Goal: Find contact information: Find contact information

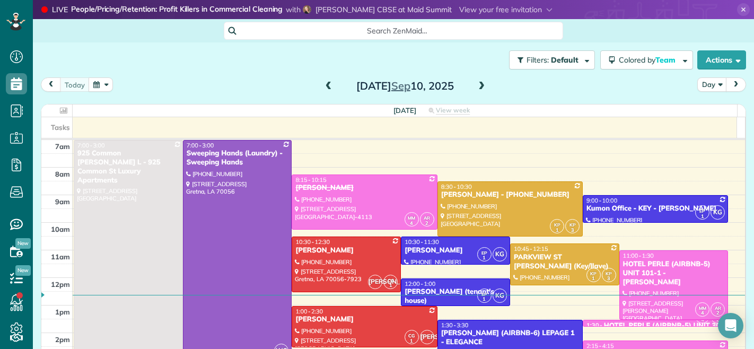
click at [476, 89] on span at bounding box center [482, 87] width 12 height 10
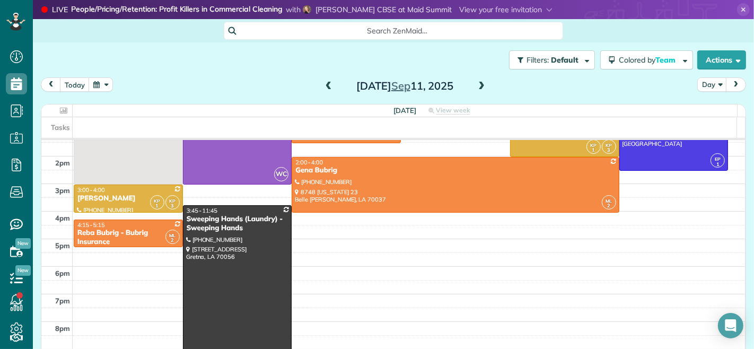
scroll to position [118, 0]
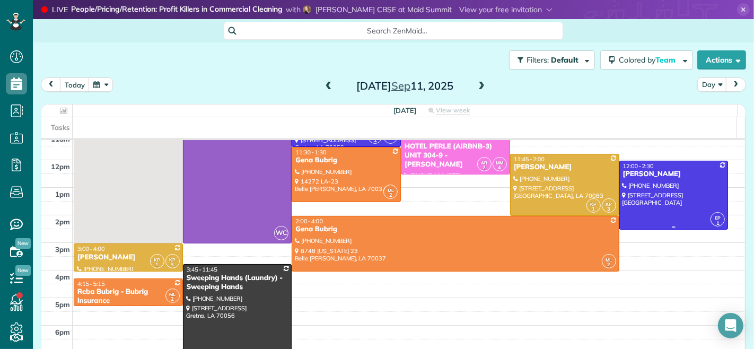
click at [632, 175] on div "LETTY DIGIULIO" at bounding box center [673, 174] width 103 height 9
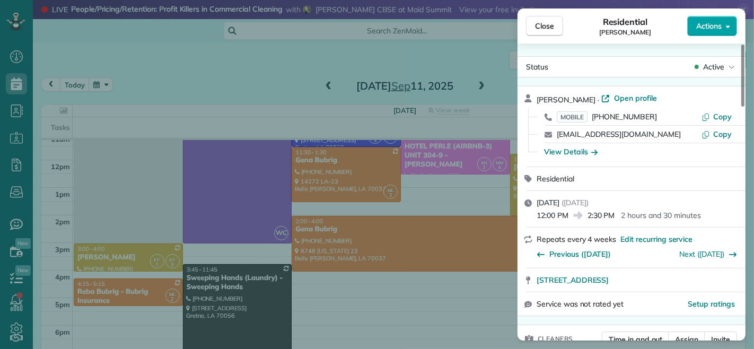
click at [698, 28] on span "Actions" at bounding box center [708, 26] width 25 height 11
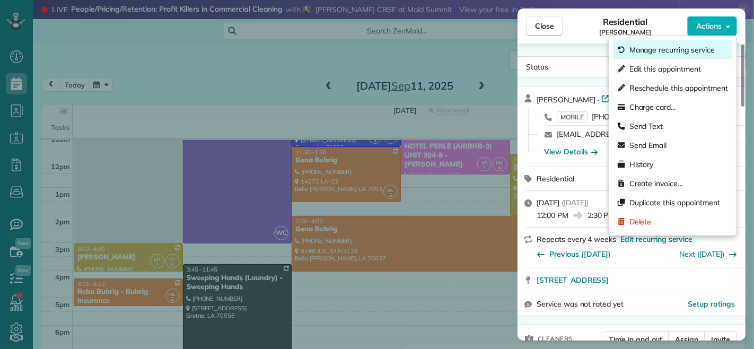
click at [670, 54] on span "Manage recurring service" at bounding box center [671, 50] width 85 height 11
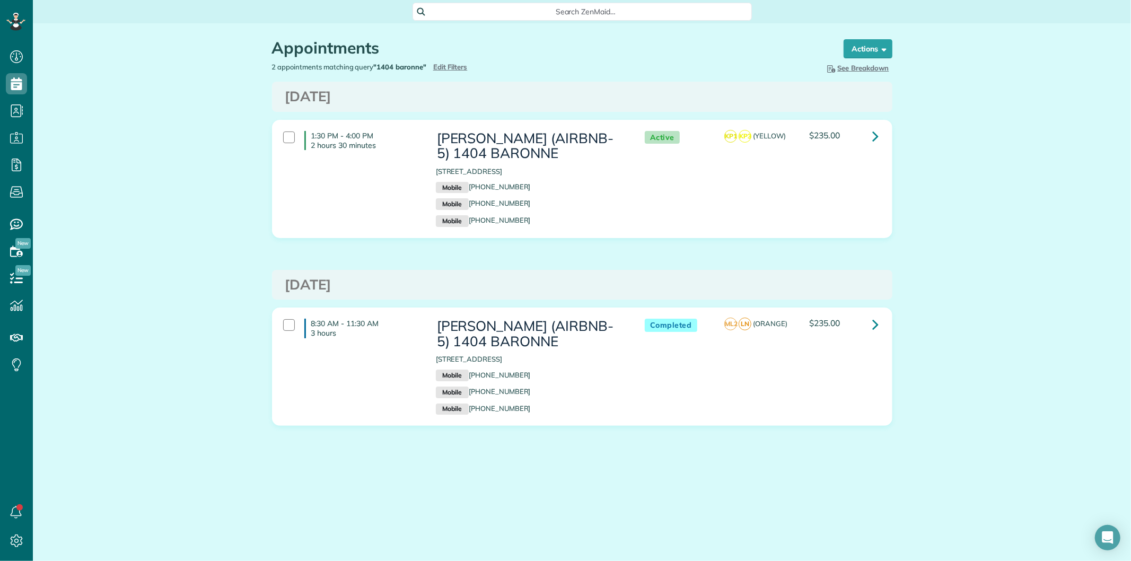
scroll to position [4, 4]
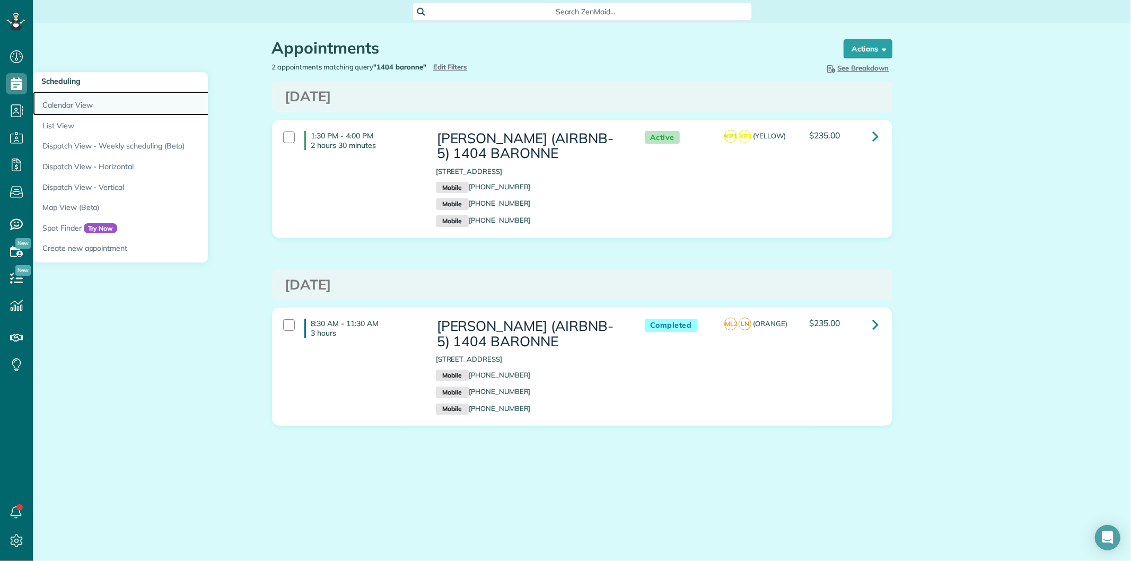
click at [51, 101] on link "Calendar View" at bounding box center [165, 103] width 265 height 24
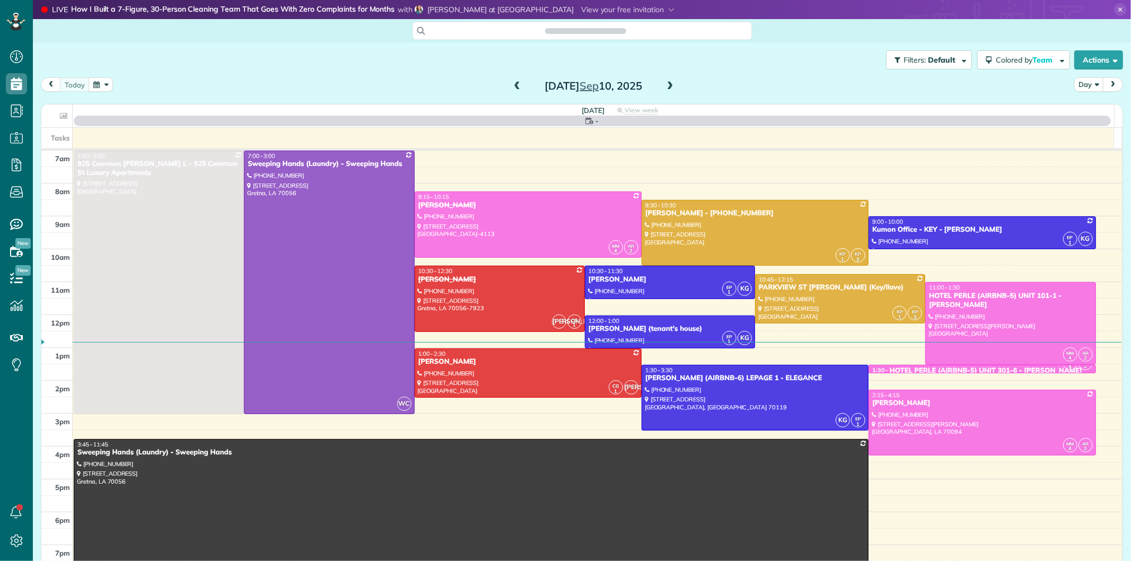
scroll to position [4, 4]
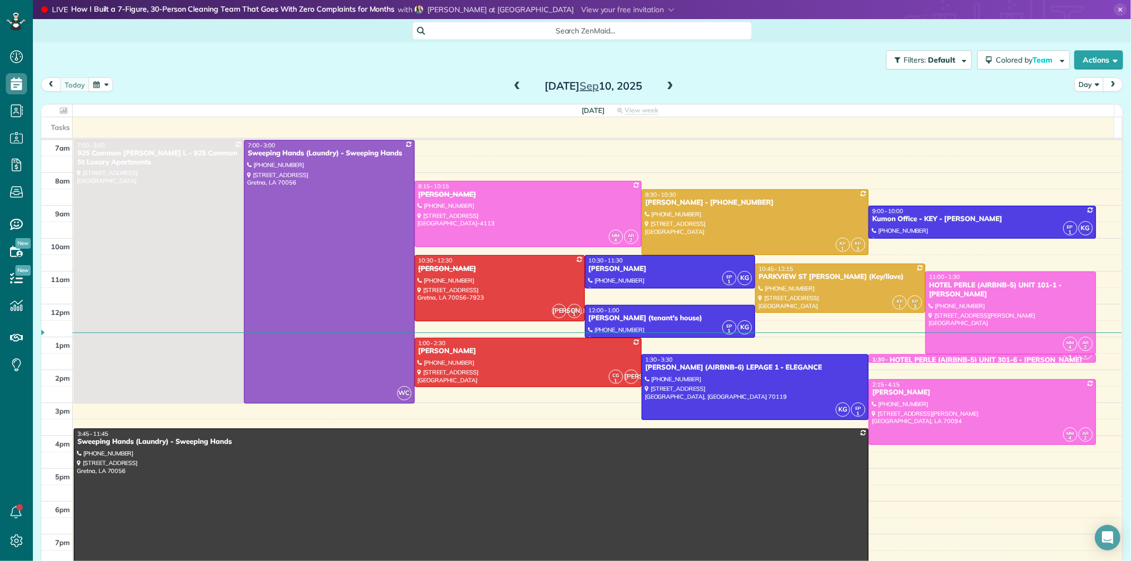
drag, startPoint x: 665, startPoint y: 87, endPoint x: 654, endPoint y: 101, distance: 17.4
click at [665, 87] on span at bounding box center [670, 87] width 12 height 10
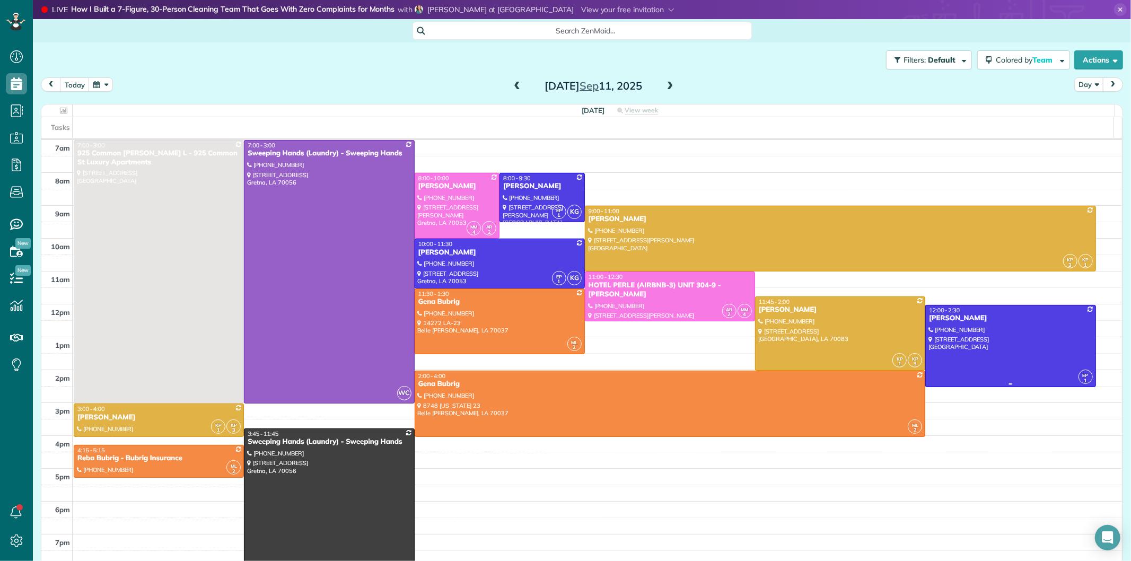
click at [949, 327] on div at bounding box center [1010, 346] width 169 height 82
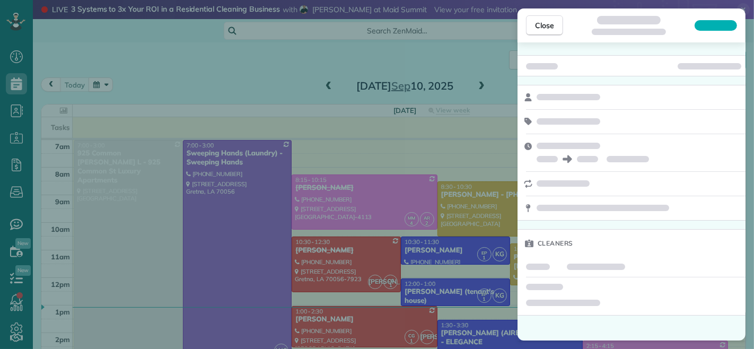
scroll to position [4, 4]
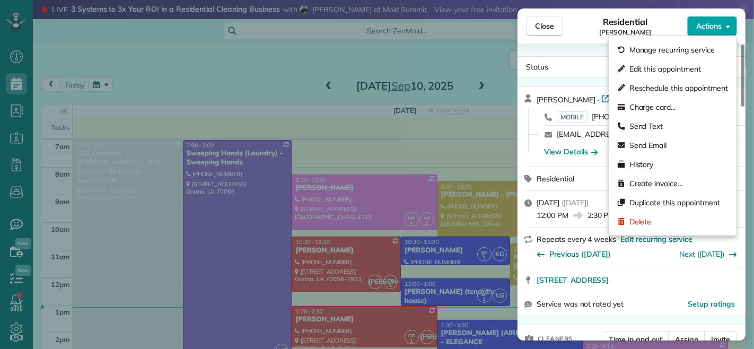
click at [696, 27] on span "Actions" at bounding box center [708, 26] width 25 height 11
click at [662, 68] on span "Edit this appointment" at bounding box center [665, 69] width 72 height 11
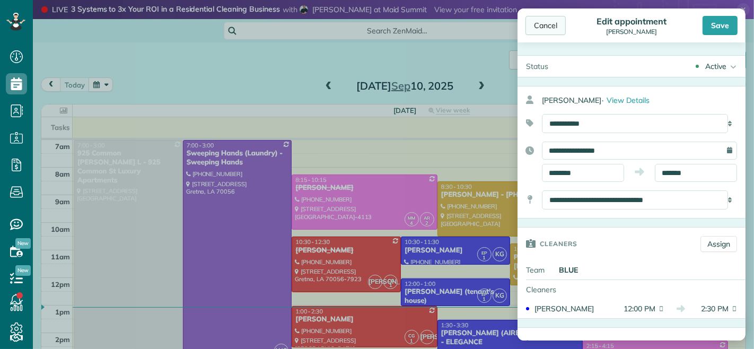
click at [550, 28] on div "Cancel" at bounding box center [545, 25] width 40 height 19
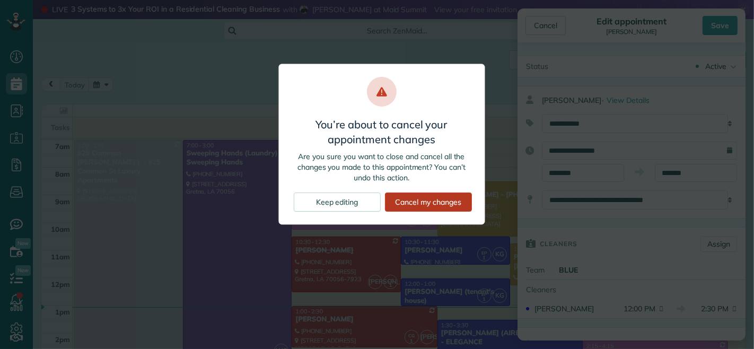
click at [401, 203] on div "Cancel my changes" at bounding box center [428, 201] width 87 height 19
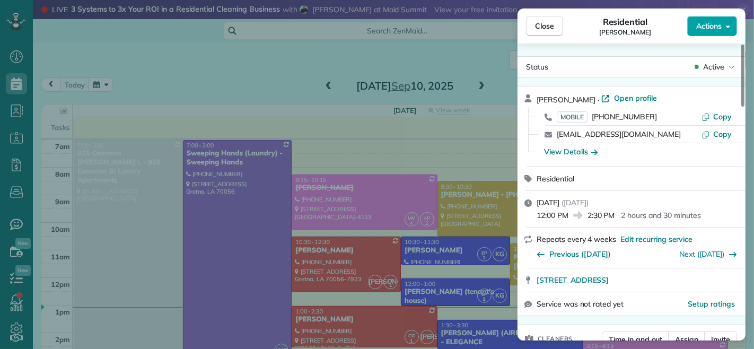
click at [705, 30] on span "Actions" at bounding box center [708, 26] width 25 height 11
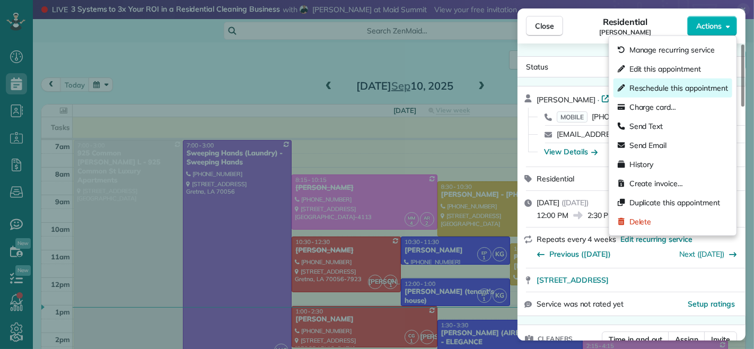
click at [667, 89] on span "Reschedule this appointment" at bounding box center [678, 88] width 99 height 11
select select "*"
select select "****"
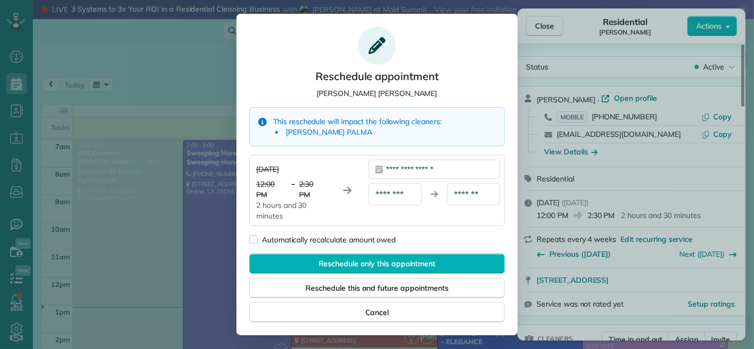
click at [448, 167] on div "**********" at bounding box center [433, 169] width 131 height 19
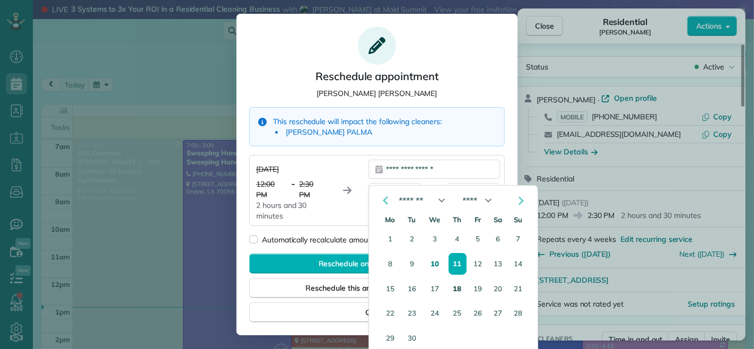
click at [459, 285] on button "18" at bounding box center [457, 288] width 17 height 21
type div "**********"
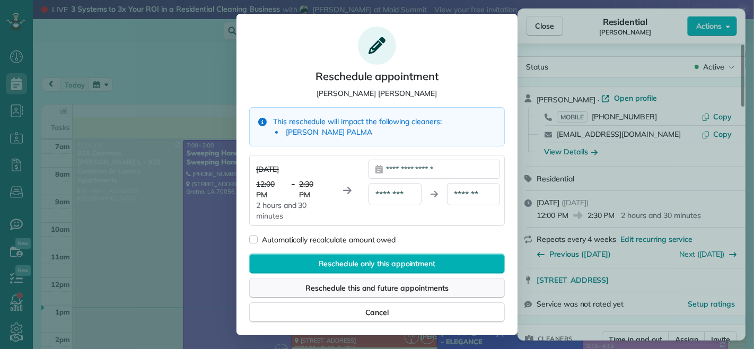
click at [369, 284] on span "Reschedule this and future appointments" at bounding box center [376, 288] width 143 height 11
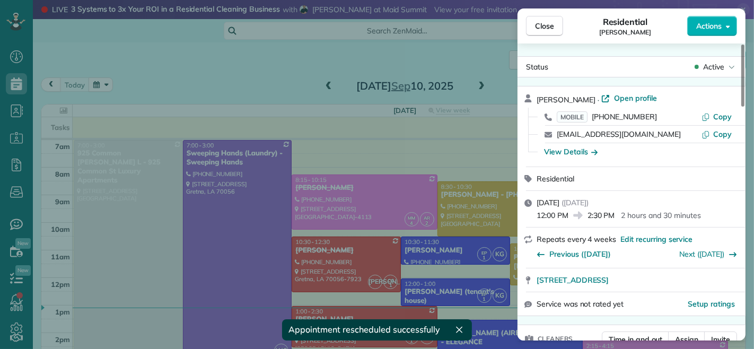
click at [460, 328] on icon "button" at bounding box center [459, 330] width 6 height 6
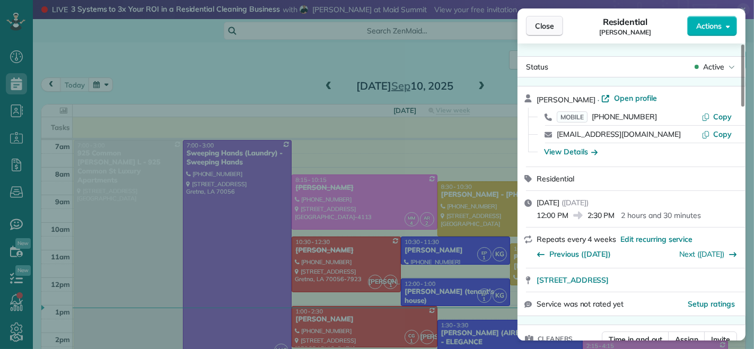
click at [543, 24] on span "Close" at bounding box center [544, 26] width 19 height 11
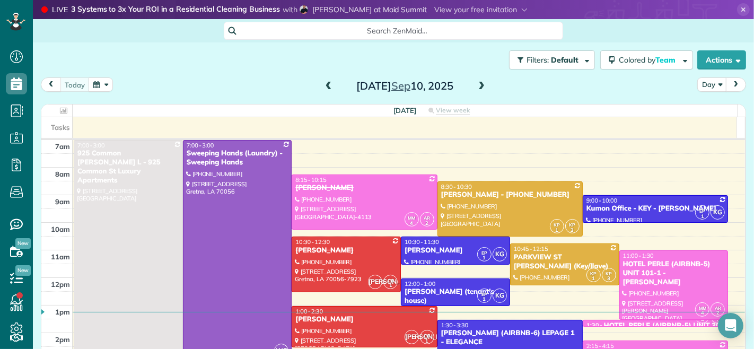
scroll to position [4, 4]
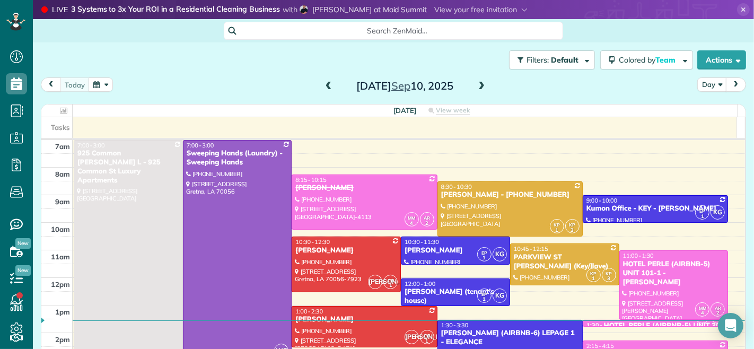
click at [476, 88] on span at bounding box center [482, 87] width 12 height 10
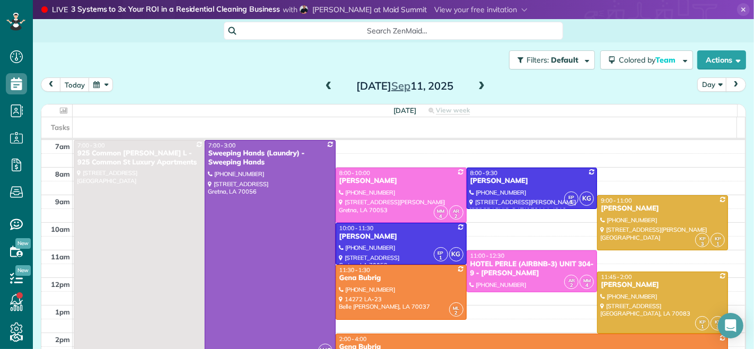
click at [478, 90] on span at bounding box center [482, 87] width 12 height 10
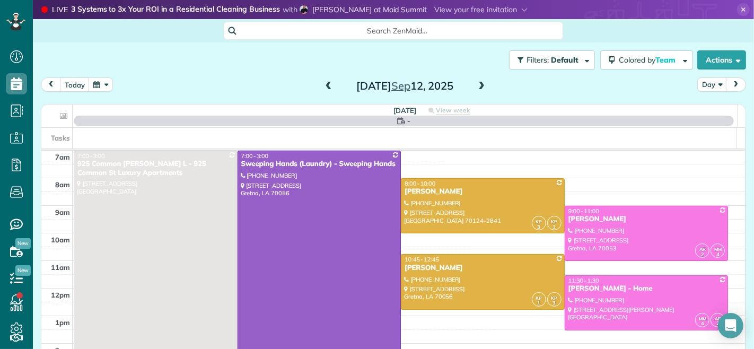
click at [478, 90] on span at bounding box center [482, 87] width 12 height 10
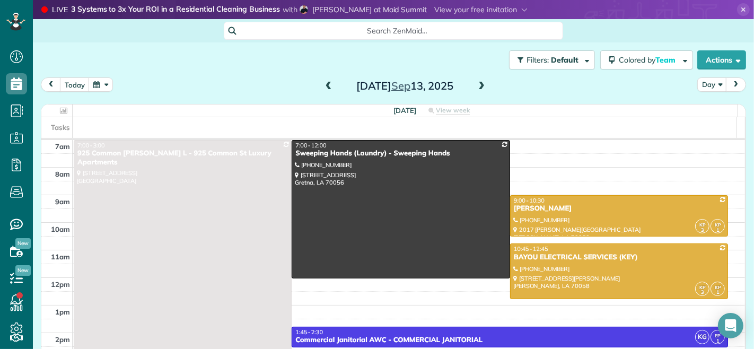
click at [478, 90] on span at bounding box center [482, 87] width 12 height 10
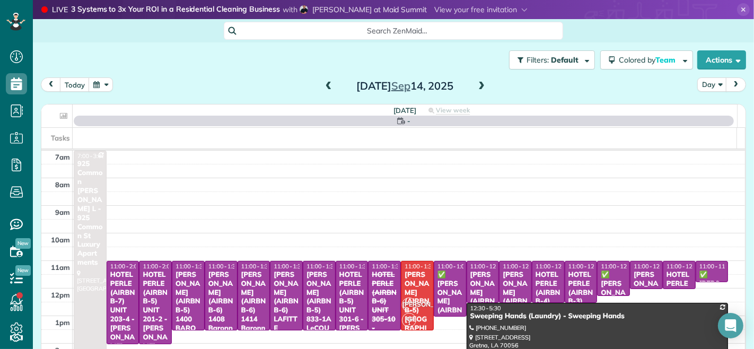
click at [323, 89] on span at bounding box center [329, 87] width 12 height 10
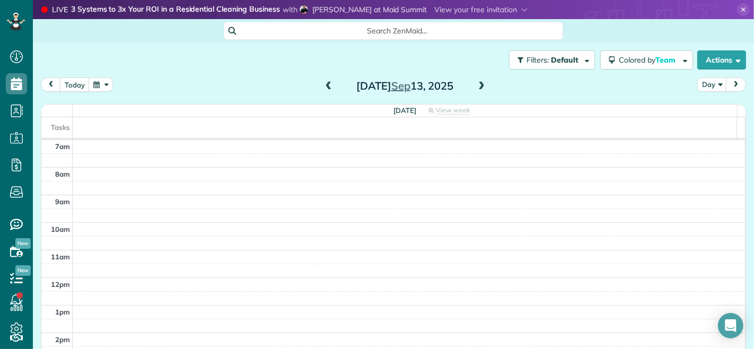
click at [323, 85] on span at bounding box center [329, 87] width 12 height 10
click at [477, 89] on span at bounding box center [482, 87] width 12 height 10
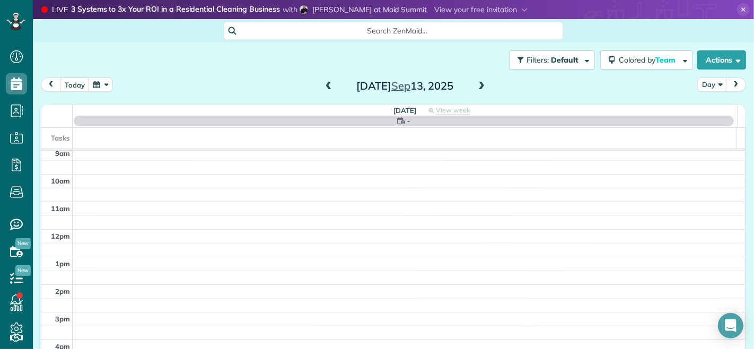
scroll to position [0, 0]
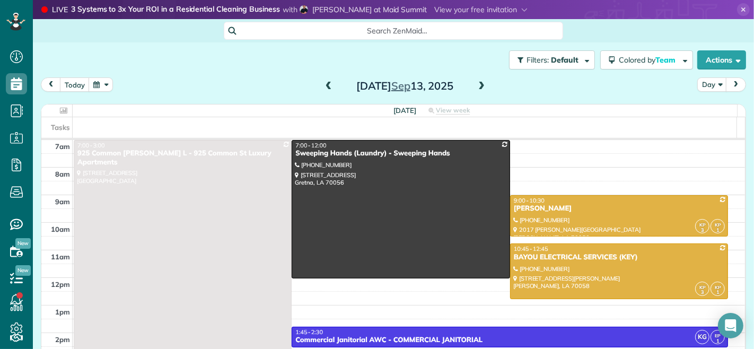
click at [323, 89] on span at bounding box center [329, 87] width 12 height 10
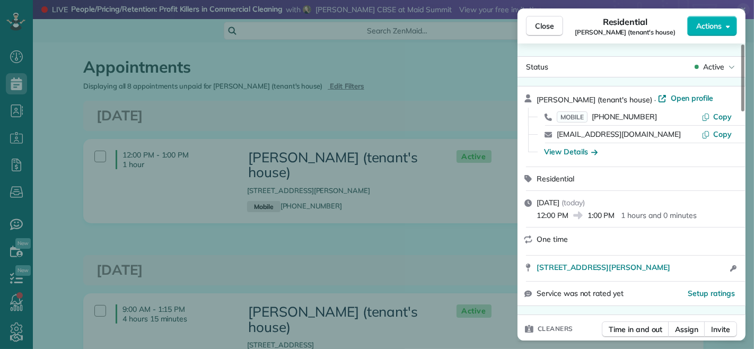
scroll to position [13, 0]
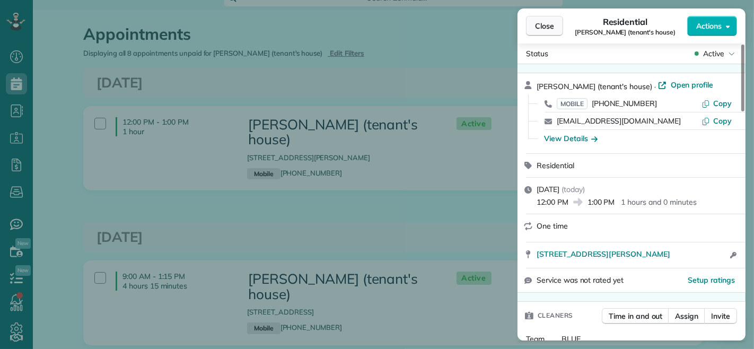
click at [538, 23] on span "Close" at bounding box center [544, 26] width 19 height 11
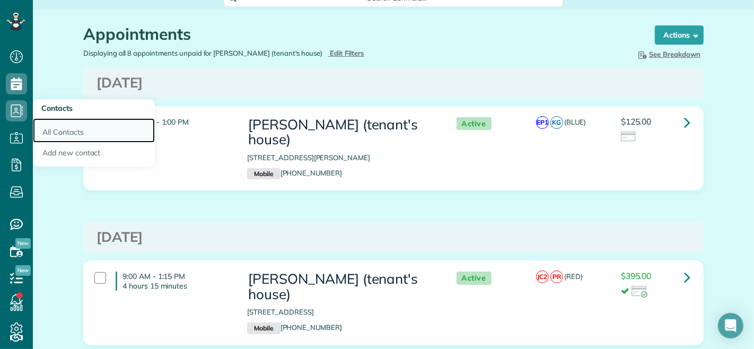
click at [67, 134] on link "All Contacts" at bounding box center [94, 130] width 122 height 24
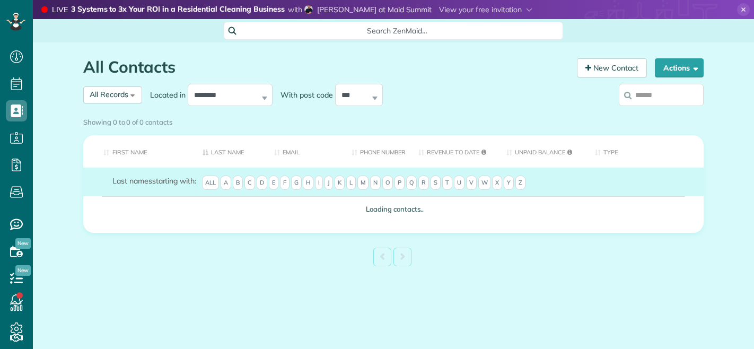
click at [654, 113] on div "Showing 0 to 0 of 0 contacts" at bounding box center [393, 120] width 620 height 14
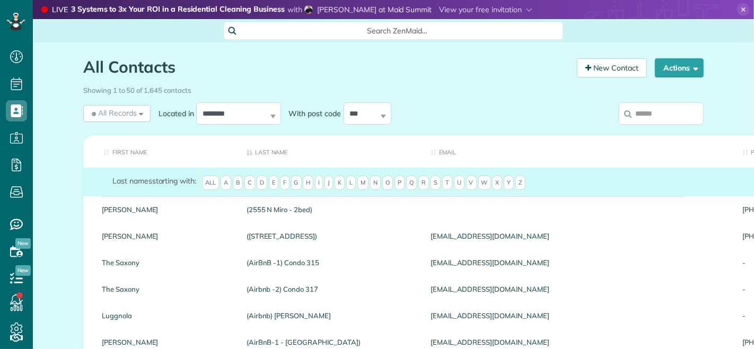
scroll to position [4, 4]
click at [654, 115] on input "search" at bounding box center [661, 113] width 85 height 22
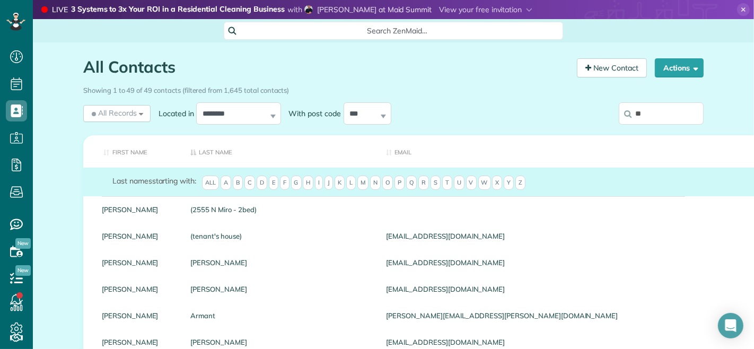
type input "*"
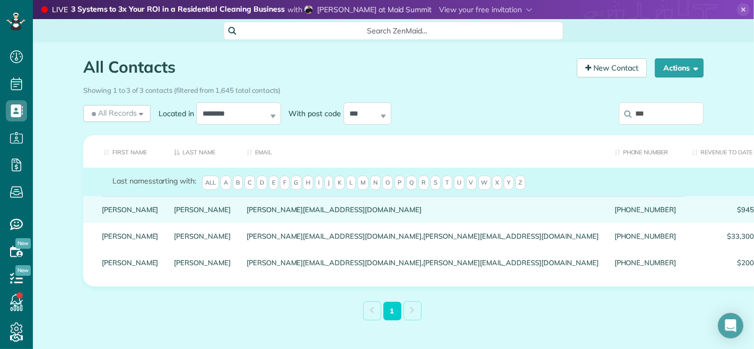
type input "***"
click at [174, 213] on link "Mumphrey" at bounding box center [202, 209] width 57 height 7
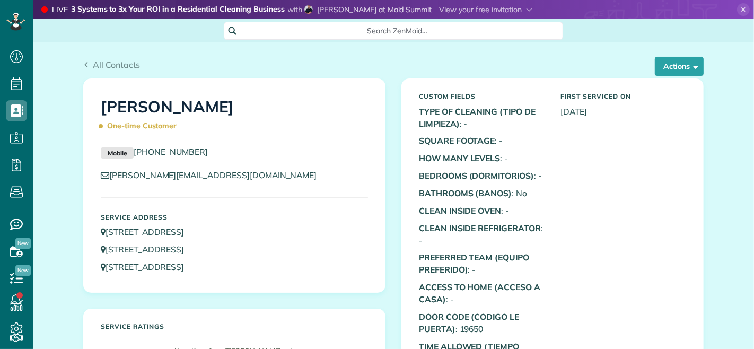
scroll to position [4, 4]
click at [111, 60] on span "All Contacts" at bounding box center [117, 64] width 48 height 11
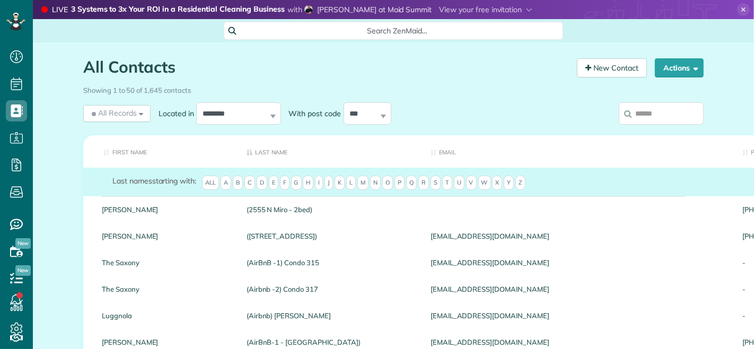
scroll to position [4, 4]
click at [650, 116] on input "search" at bounding box center [661, 113] width 85 height 22
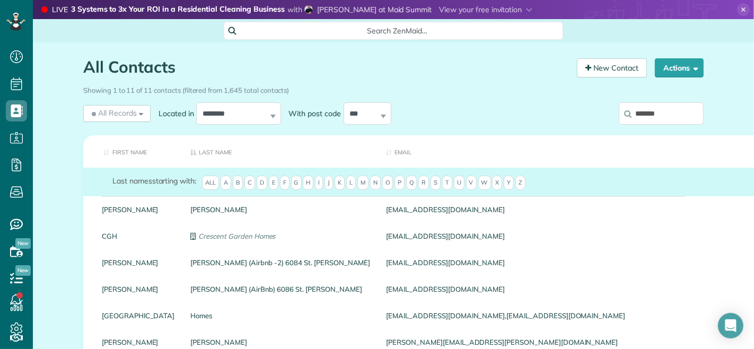
click at [666, 115] on input "*******" at bounding box center [661, 113] width 85 height 22
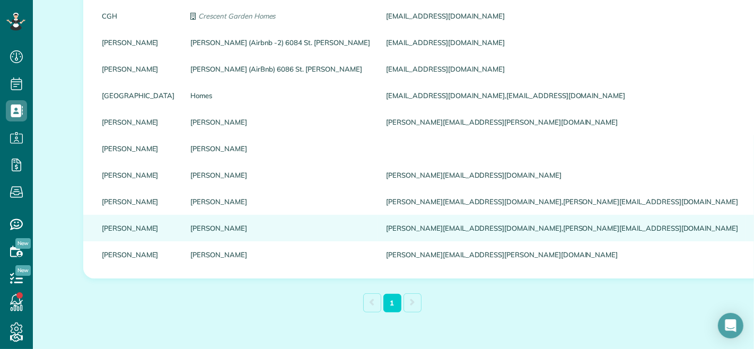
scroll to position [235, 0]
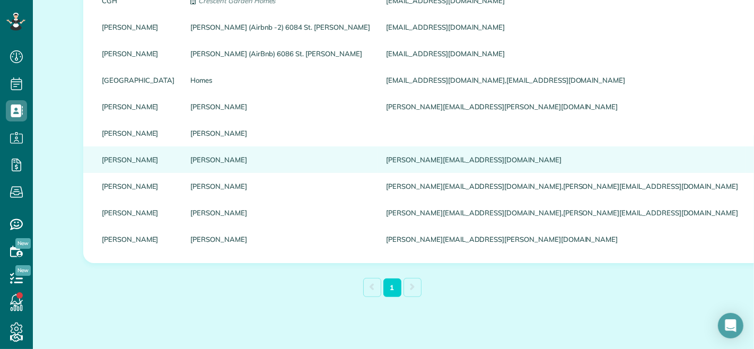
type input "*******"
click at [195, 157] on link "Mumphrey" at bounding box center [280, 159] width 180 height 7
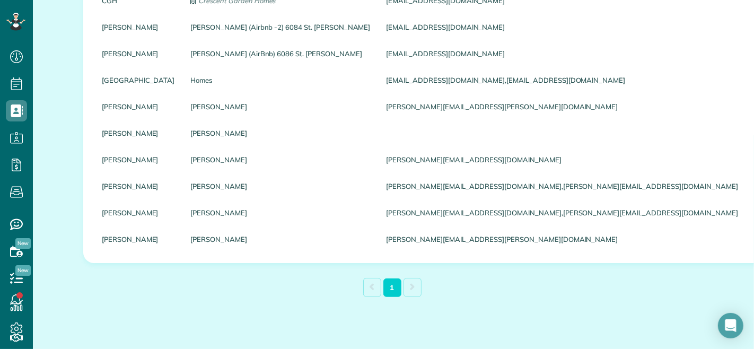
scroll to position [58, 0]
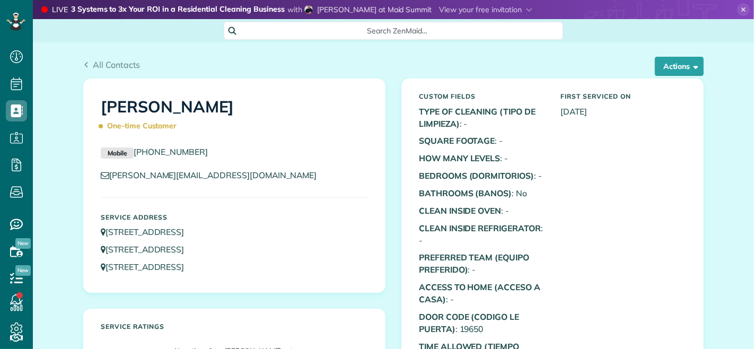
scroll to position [4, 4]
drag, startPoint x: 203, startPoint y: 148, endPoint x: 131, endPoint y: 159, distance: 72.9
click at [131, 159] on div "Mobile [PHONE_NUMBER]" at bounding box center [234, 155] width 283 height 18
copy link "[PHONE_NUMBER]"
click at [676, 65] on button "Actions" at bounding box center [679, 66] width 49 height 19
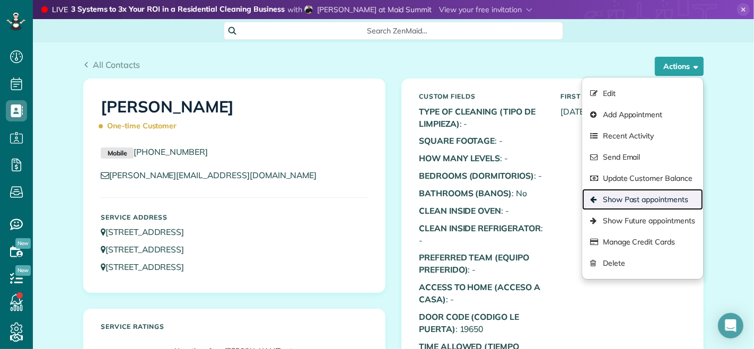
click at [619, 199] on link "Show Past appointments" at bounding box center [642, 199] width 121 height 21
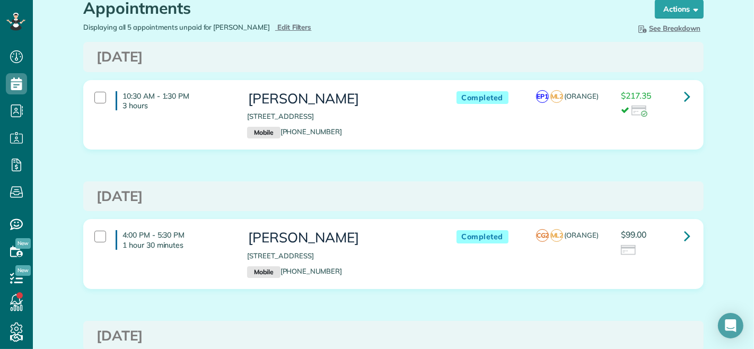
scroll to position [118, 0]
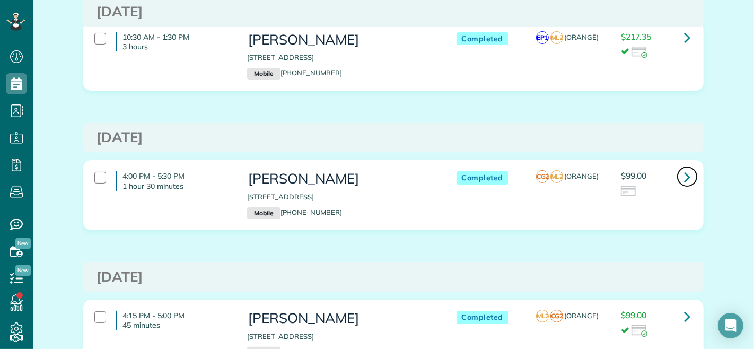
click at [684, 171] on icon at bounding box center [687, 177] width 6 height 19
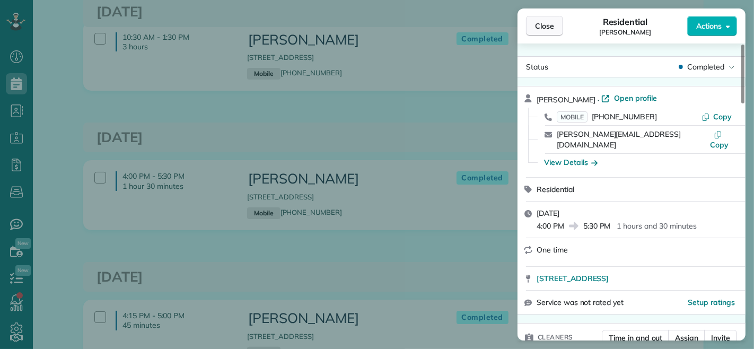
click at [547, 24] on span "Close" at bounding box center [544, 26] width 19 height 11
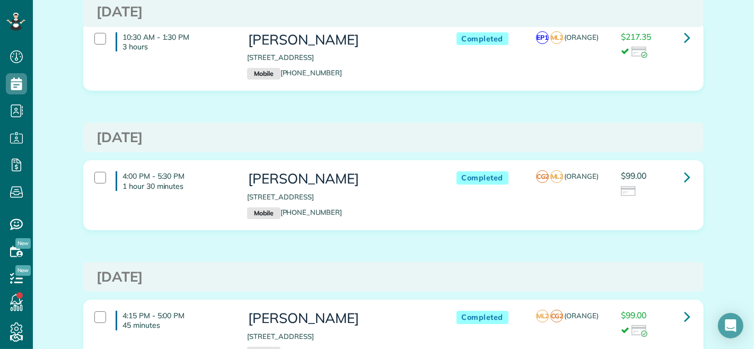
scroll to position [59, 0]
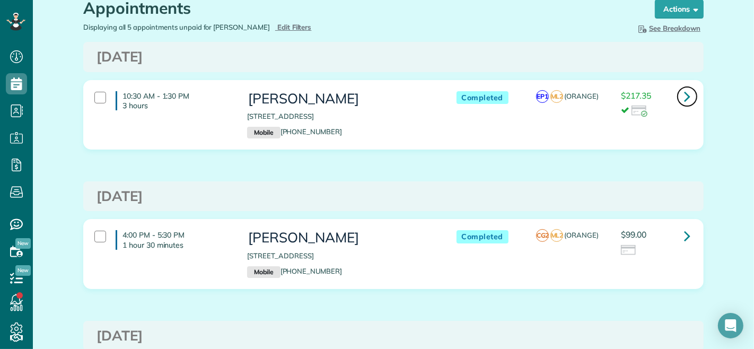
click at [684, 99] on icon at bounding box center [687, 96] width 6 height 19
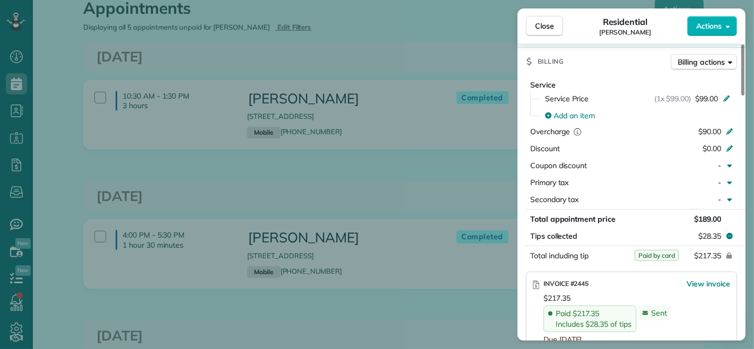
scroll to position [471, 0]
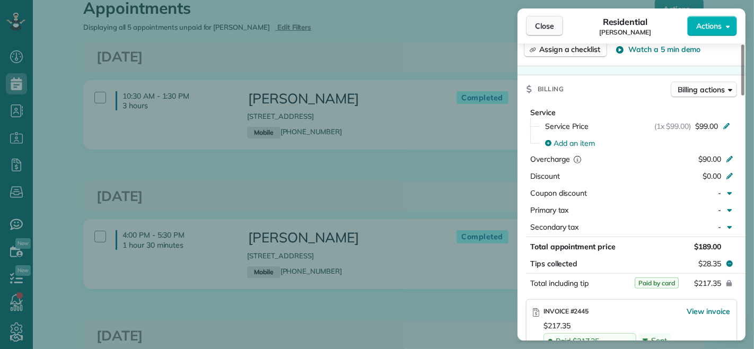
click at [548, 27] on span "Close" at bounding box center [544, 26] width 19 height 11
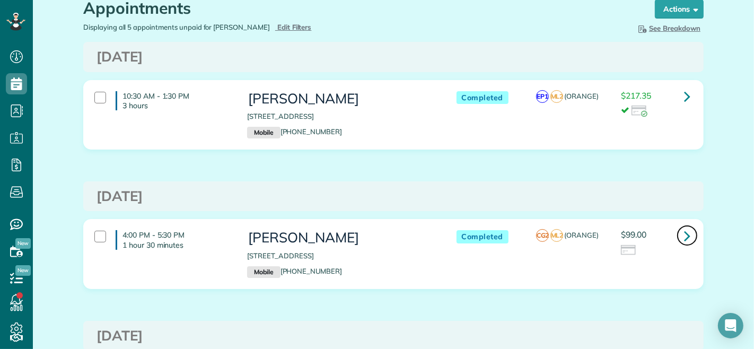
click at [684, 237] on icon at bounding box center [687, 235] width 6 height 19
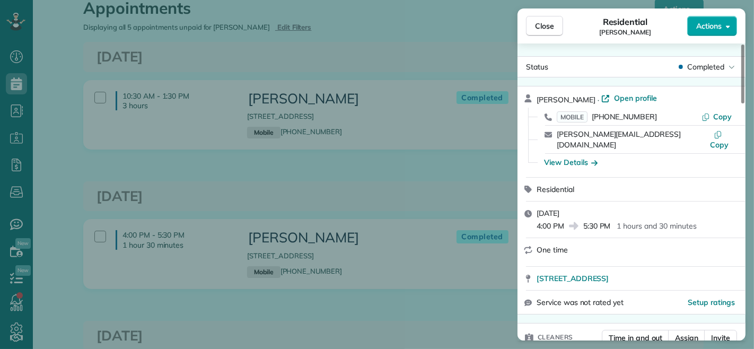
click at [705, 19] on button "Actions" at bounding box center [712, 26] width 50 height 20
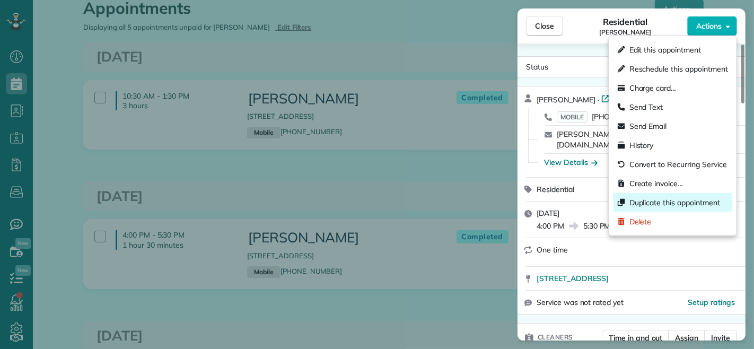
click at [657, 200] on span "Duplicate this appointment" at bounding box center [674, 202] width 91 height 11
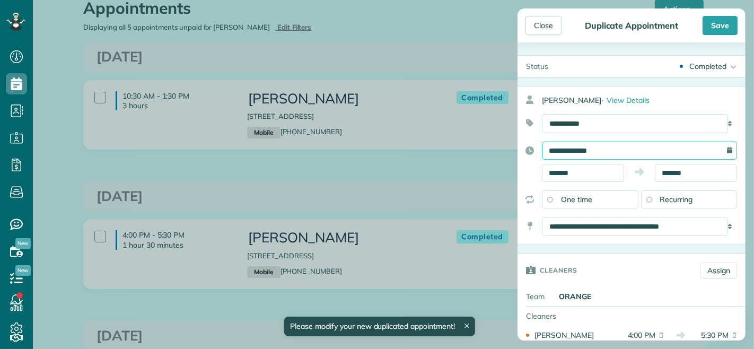
click at [584, 149] on input "**********" at bounding box center [639, 151] width 195 height 18
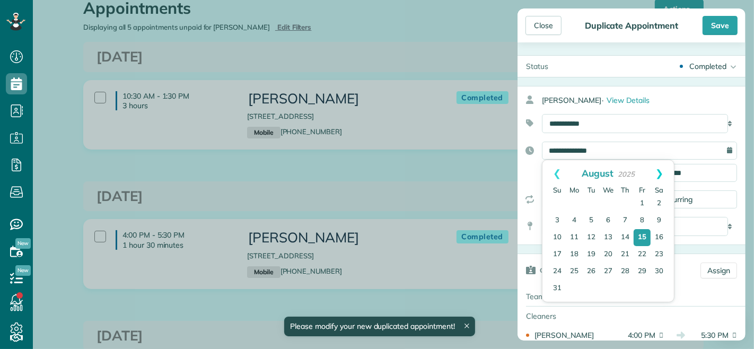
click at [659, 169] on link "Next" at bounding box center [659, 173] width 29 height 27
click at [645, 219] on link "12" at bounding box center [642, 221] width 17 height 17
type input "**********"
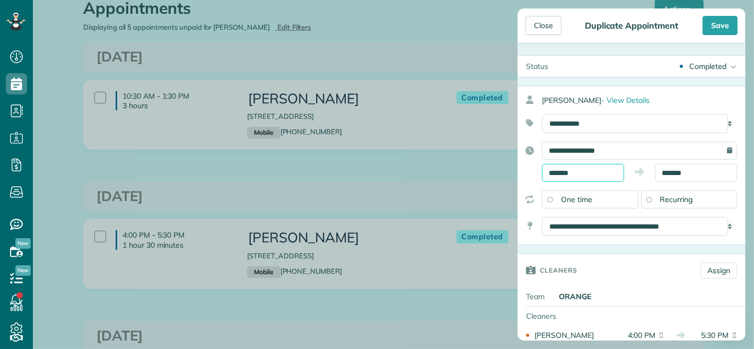
click at [581, 171] on input "*******" at bounding box center [583, 173] width 82 height 18
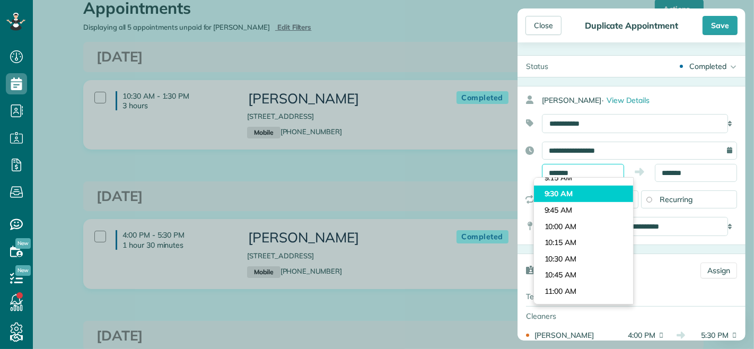
scroll to position [532, 0]
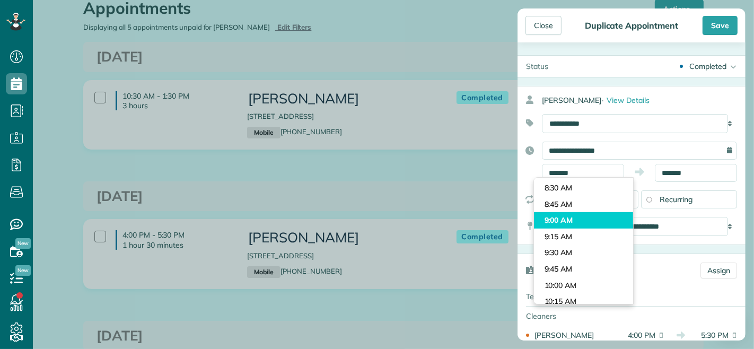
type input "*******"
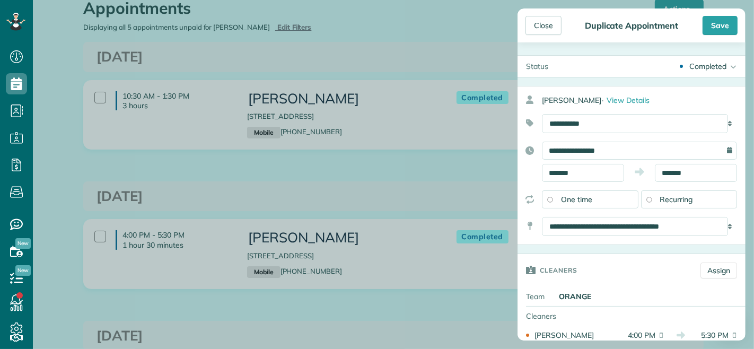
click at [591, 217] on body "Dashboard Scheduling Calendar View List View Dispatch View - Weekly scheduling …" at bounding box center [377, 174] width 754 height 349
click at [675, 173] on input "*******" at bounding box center [696, 173] width 82 height 18
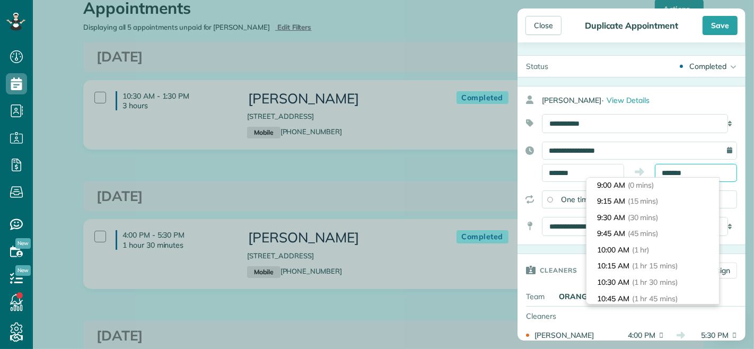
scroll to position [0, 0]
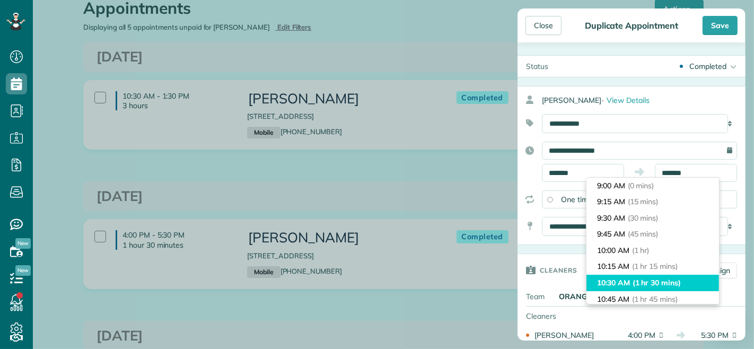
type input "********"
click at [671, 281] on span "(1 hr 30 mins)" at bounding box center [656, 283] width 48 height 10
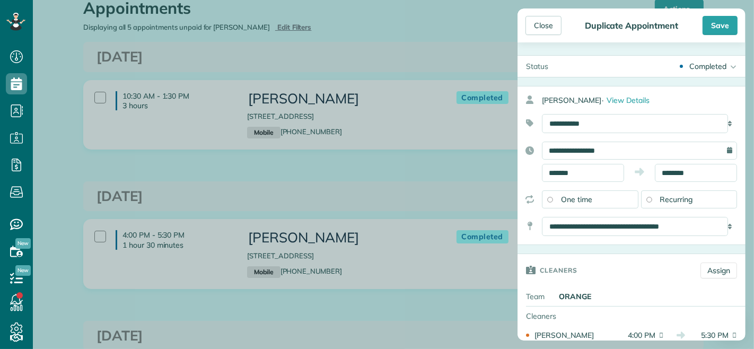
click at [700, 65] on div "Completed" at bounding box center [707, 66] width 37 height 11
click at [701, 80] on div "Active" at bounding box center [711, 82] width 21 height 7
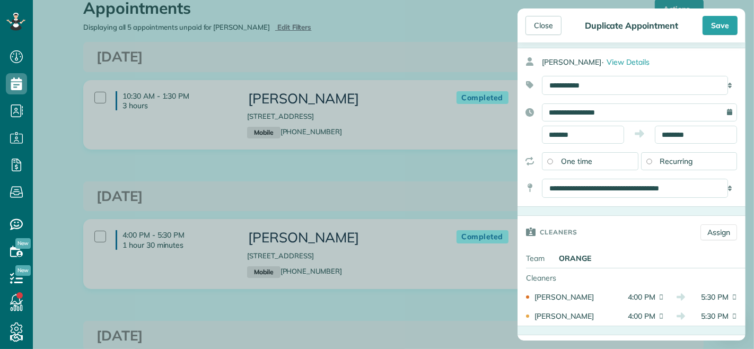
scroll to position [59, 0]
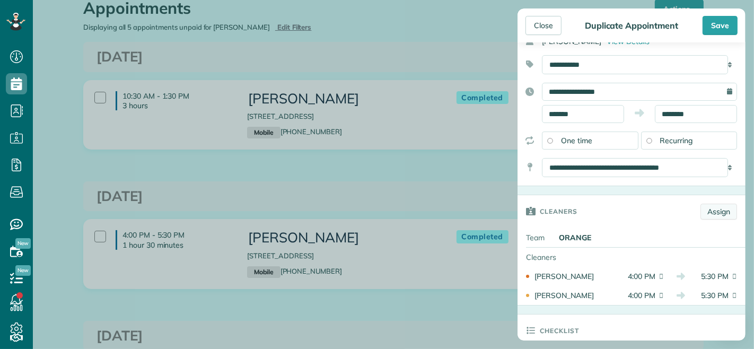
click at [703, 213] on link "Assign" at bounding box center [718, 212] width 37 height 16
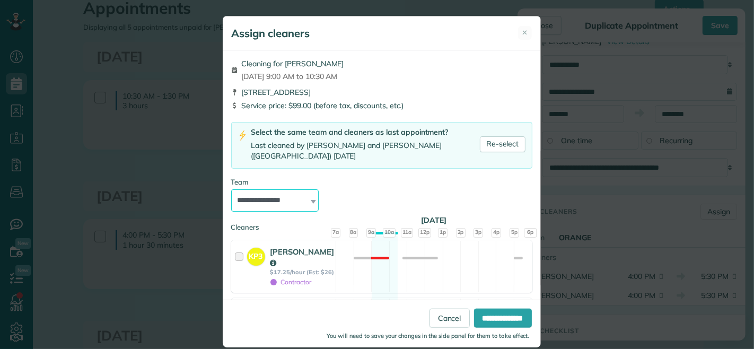
click at [269, 198] on select "**********" at bounding box center [274, 200] width 87 height 22
click at [231, 189] on select "**********" at bounding box center [274, 200] width 87 height 22
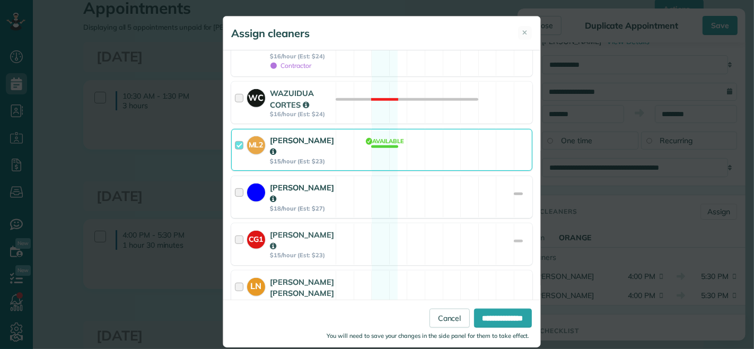
scroll to position [471, 0]
click at [226, 147] on div "**********" at bounding box center [381, 181] width 317 height 262
click at [235, 150] on div at bounding box center [241, 149] width 12 height 30
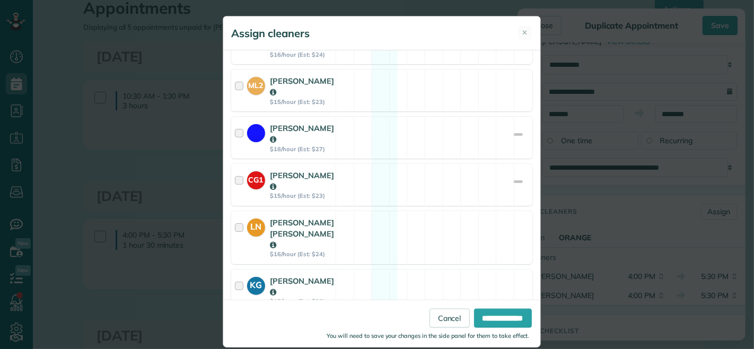
scroll to position [530, 0]
click at [235, 234] on div at bounding box center [241, 236] width 12 height 41
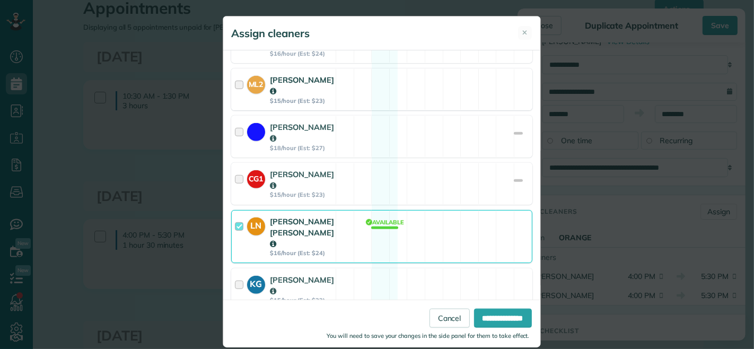
click at [235, 93] on div at bounding box center [241, 89] width 12 height 30
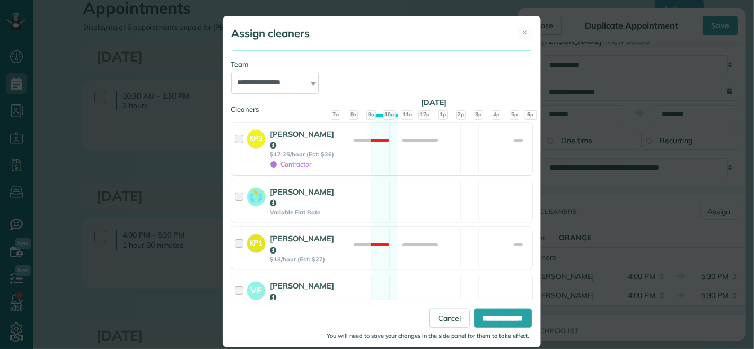
scroll to position [0, 0]
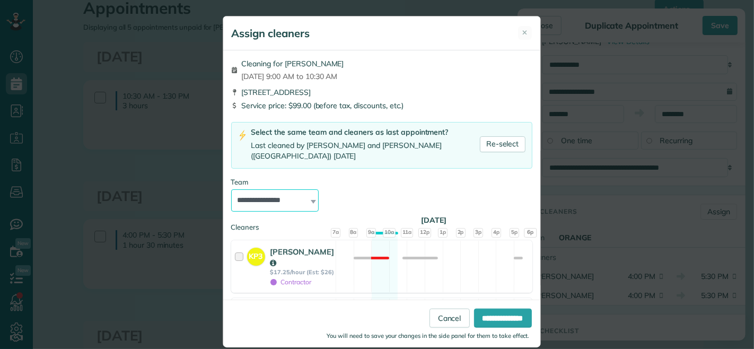
click at [260, 191] on select "**********" at bounding box center [274, 200] width 87 height 22
select select "*****"
click at [231, 189] on select "**********" at bounding box center [274, 200] width 87 height 22
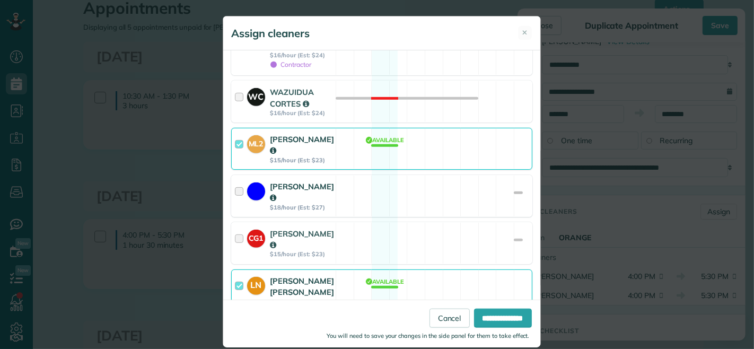
scroll to position [589, 0]
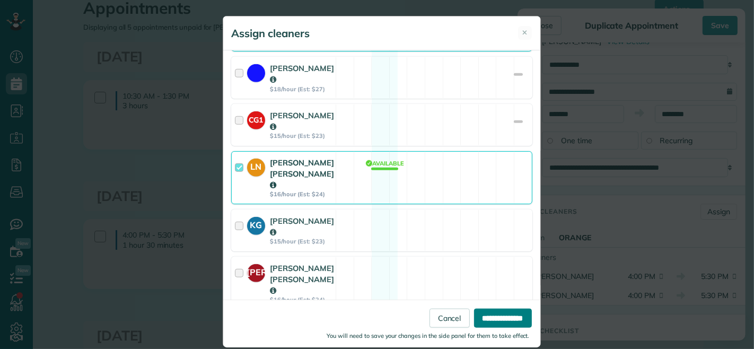
click at [496, 321] on input "**********" at bounding box center [503, 317] width 58 height 19
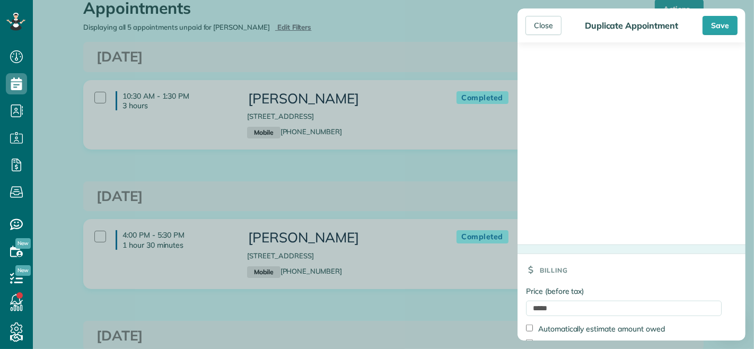
scroll to position [705, 0]
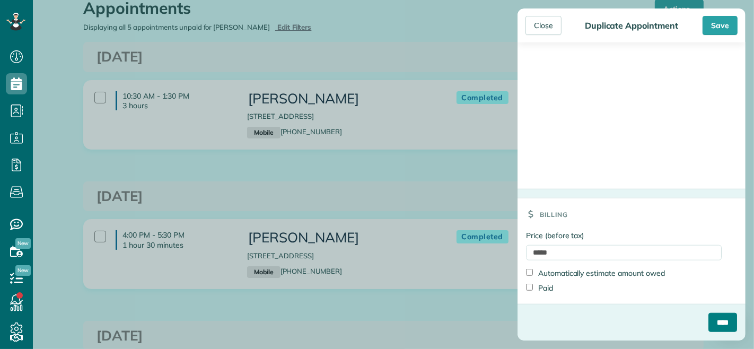
click at [708, 316] on input "****" at bounding box center [722, 322] width 29 height 19
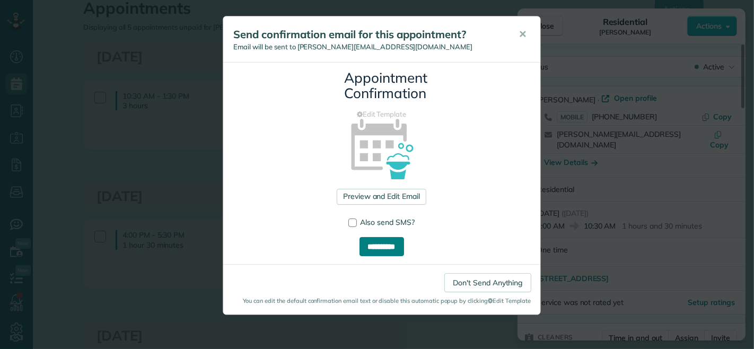
click at [373, 243] on input "**********" at bounding box center [381, 246] width 45 height 19
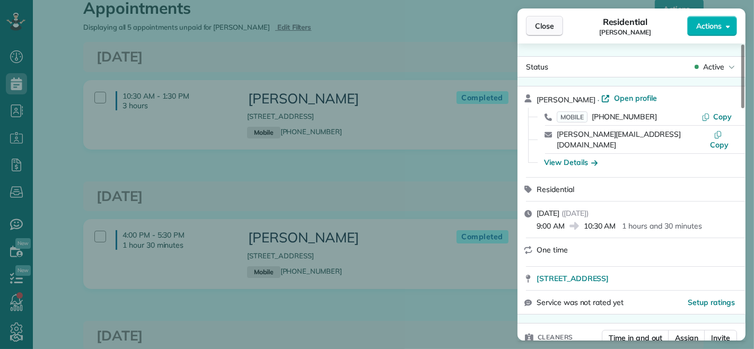
click at [543, 23] on span "Close" at bounding box center [544, 26] width 19 height 11
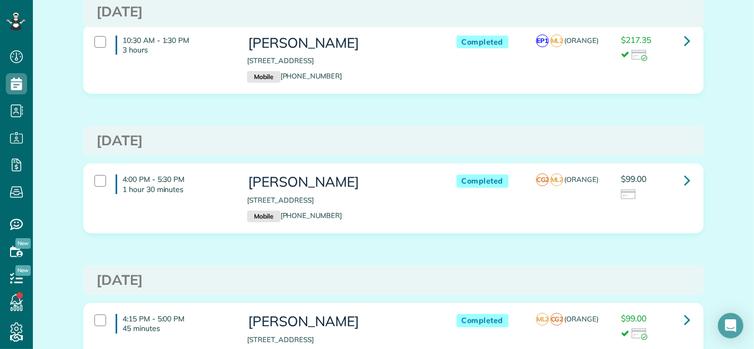
scroll to position [118, 0]
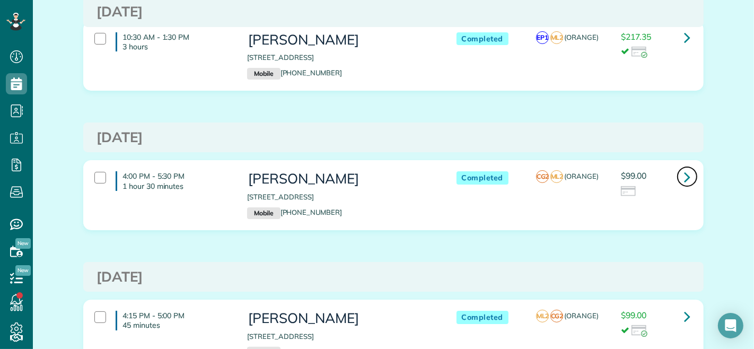
click at [685, 174] on icon at bounding box center [687, 177] width 6 height 19
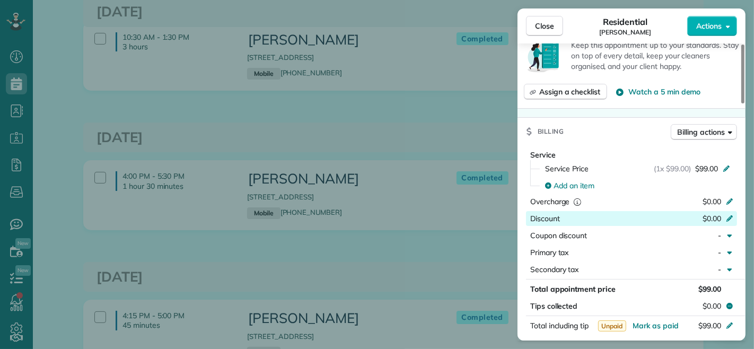
scroll to position [471, 0]
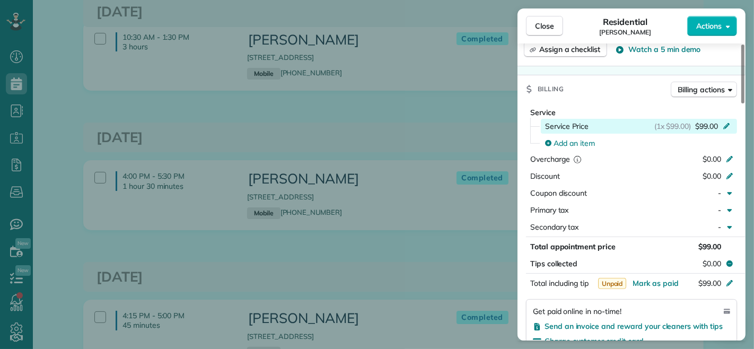
click at [727, 121] on icon at bounding box center [726, 125] width 8 height 8
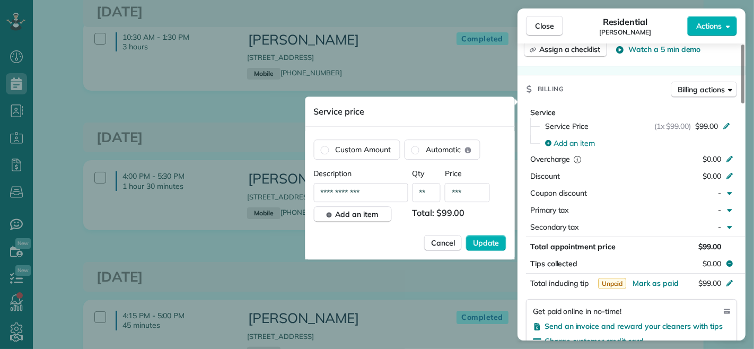
click at [467, 195] on input "***" at bounding box center [467, 192] width 45 height 19
type input "**"
click at [490, 241] on span "Update" at bounding box center [486, 242] width 27 height 11
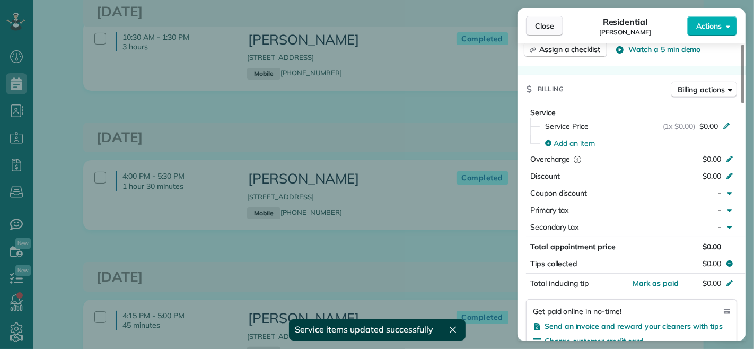
click at [555, 27] on button "Close" at bounding box center [544, 26] width 37 height 20
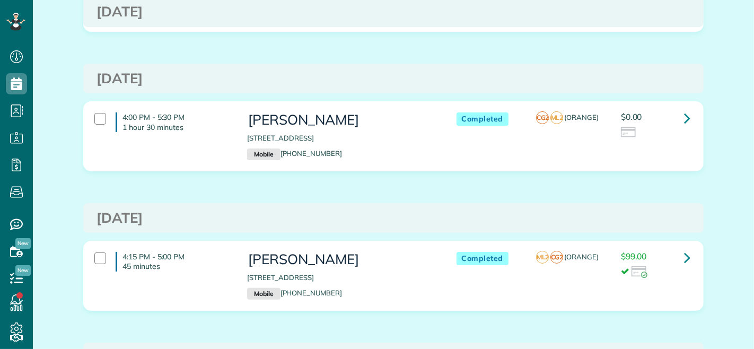
scroll to position [4, 4]
click at [684, 118] on icon at bounding box center [687, 118] width 6 height 19
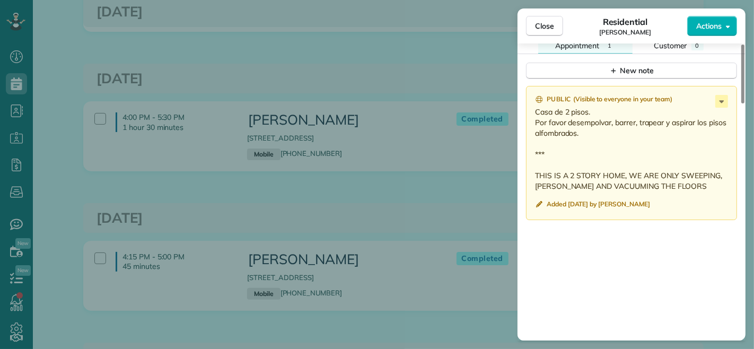
scroll to position [824, 0]
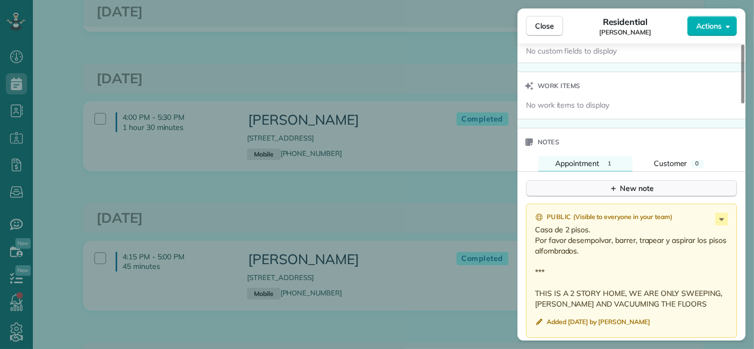
click at [637, 183] on div "New note" at bounding box center [631, 188] width 45 height 11
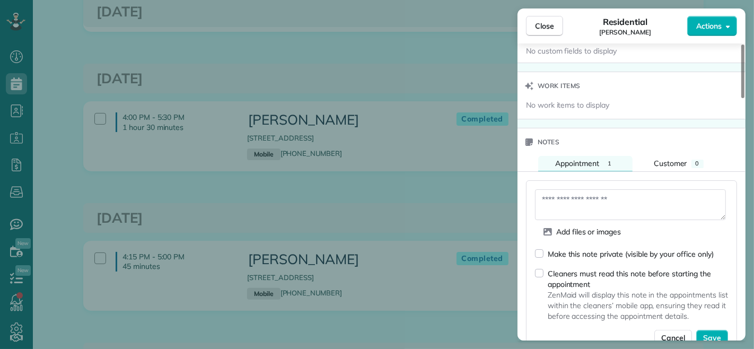
click at [544, 248] on div "Make this note private (visible by your office only)" at bounding box center [624, 253] width 179 height 11
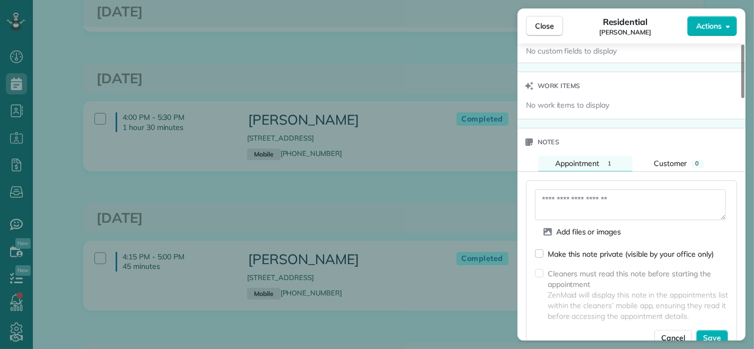
click at [580, 192] on textarea at bounding box center [630, 204] width 191 height 31
type textarea "*"
type textarea "**********"
click at [721, 332] on span "Save" at bounding box center [712, 337] width 18 height 11
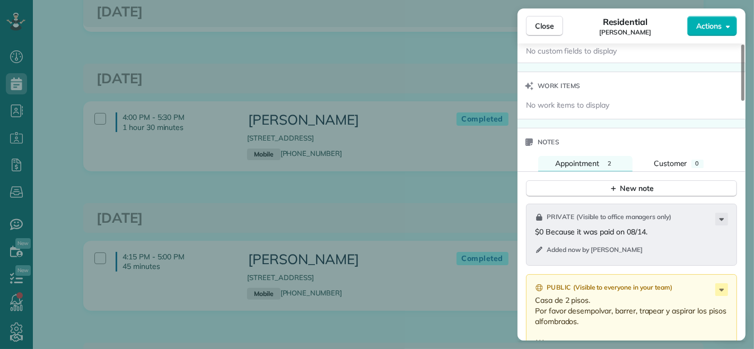
click at [540, 27] on span "Close" at bounding box center [544, 26] width 19 height 11
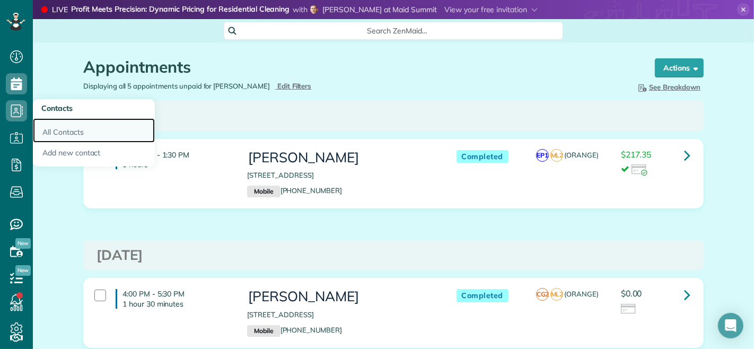
click at [54, 133] on link "All Contacts" at bounding box center [94, 130] width 122 height 24
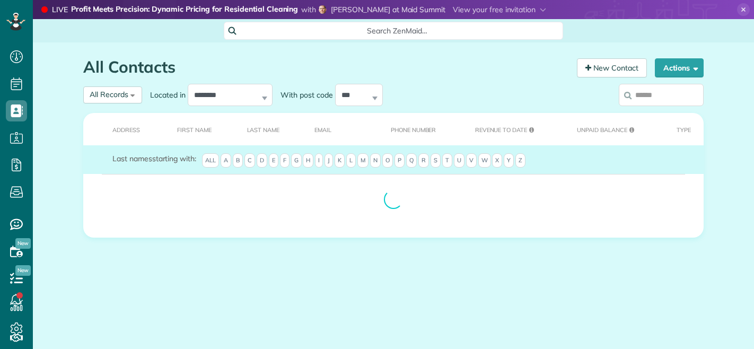
click at [658, 94] on input "search" at bounding box center [661, 95] width 85 height 22
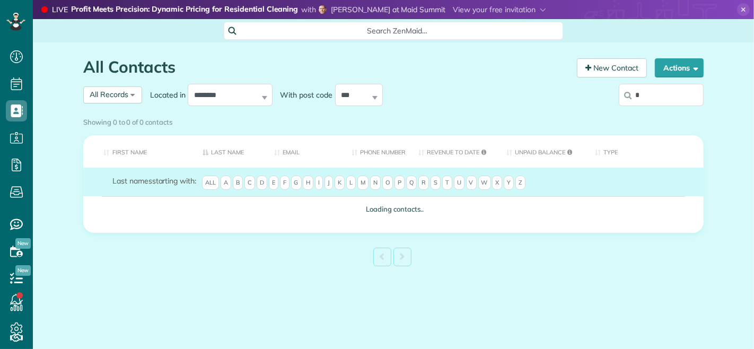
scroll to position [4, 4]
type input "*******"
click at [524, 100] on div "**********" at bounding box center [313, 95] width 461 height 28
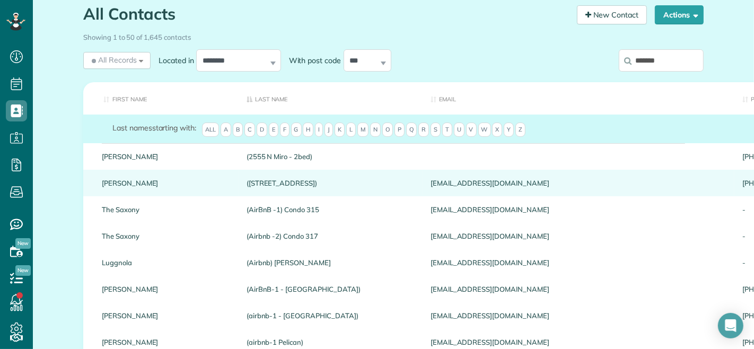
scroll to position [0, 0]
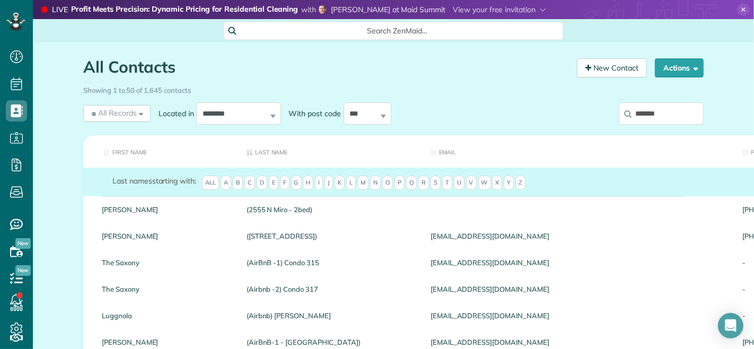
click at [658, 117] on input "*******" at bounding box center [661, 113] width 85 height 22
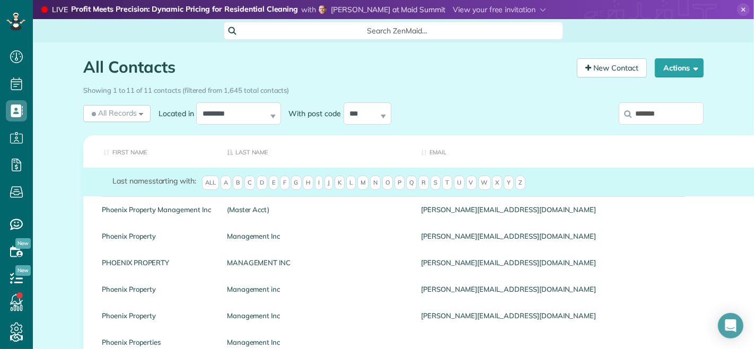
click at [658, 117] on input "*******" at bounding box center [661, 113] width 85 height 22
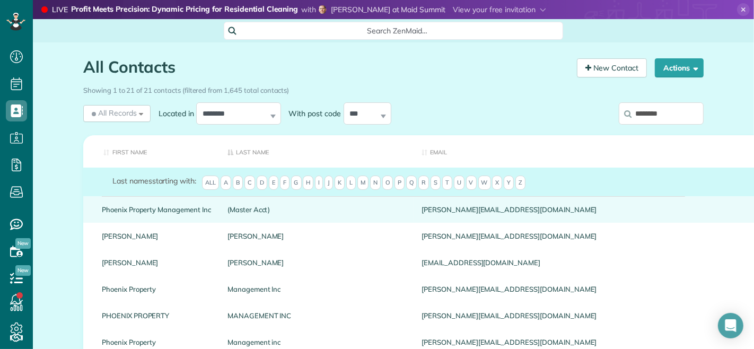
type input "********"
click at [168, 206] on link "Phoenix Property Management Inc" at bounding box center [157, 209] width 110 height 7
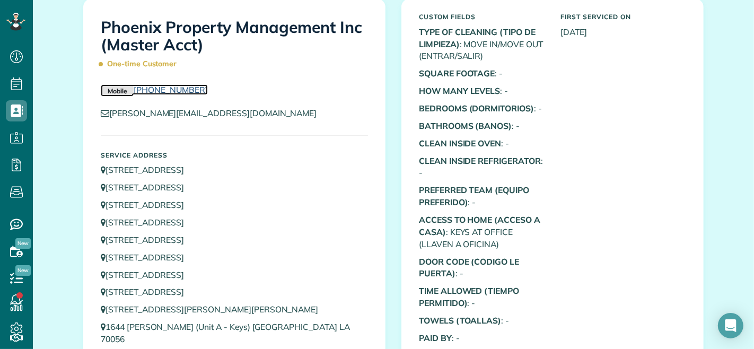
scroll to position [59, 0]
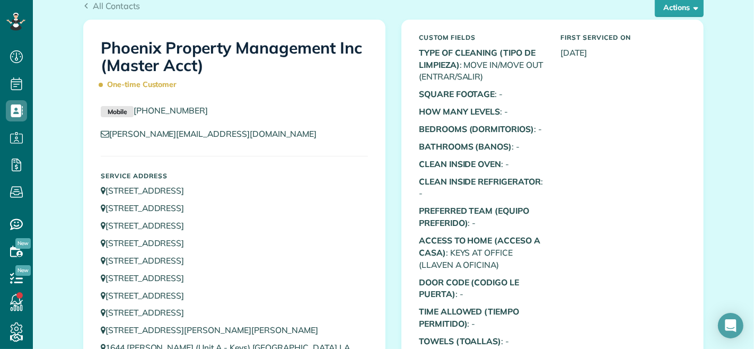
drag, startPoint x: 214, startPoint y: 112, endPoint x: 131, endPoint y: 117, distance: 82.8
click at [131, 117] on div "Mobile [PHONE_NUMBER]" at bounding box center [234, 113] width 283 height 18
copy link "[PHONE_NUMBER]"
click at [314, 113] on p "Mobile [PHONE_NUMBER]" at bounding box center [234, 110] width 267 height 13
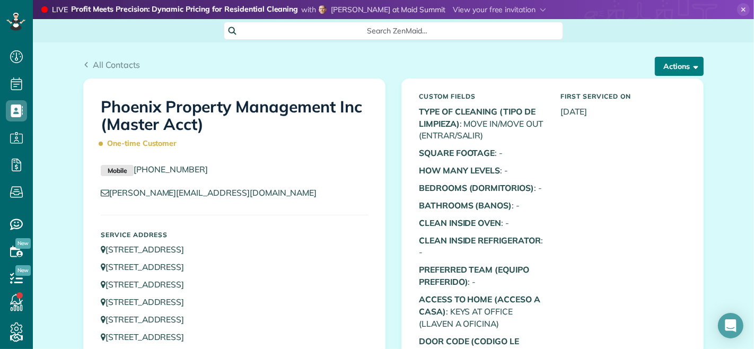
click at [677, 66] on button "Actions" at bounding box center [679, 66] width 49 height 19
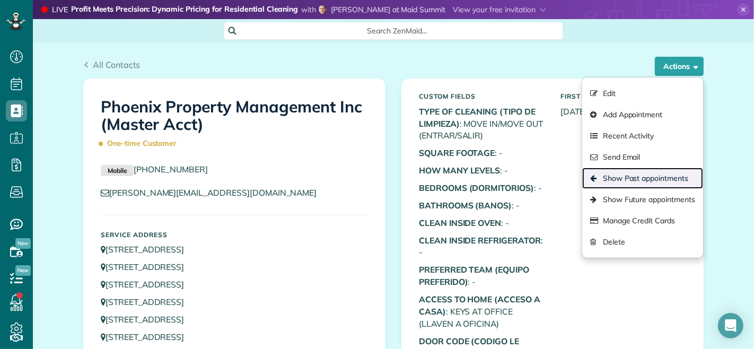
click at [621, 181] on link "Show Past appointments" at bounding box center [642, 178] width 121 height 21
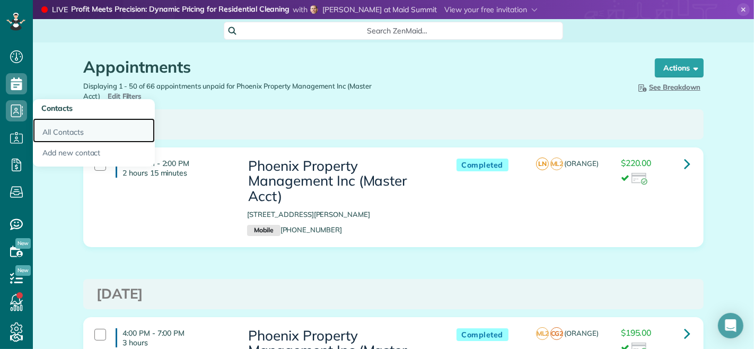
click at [69, 133] on link "All Contacts" at bounding box center [94, 130] width 122 height 24
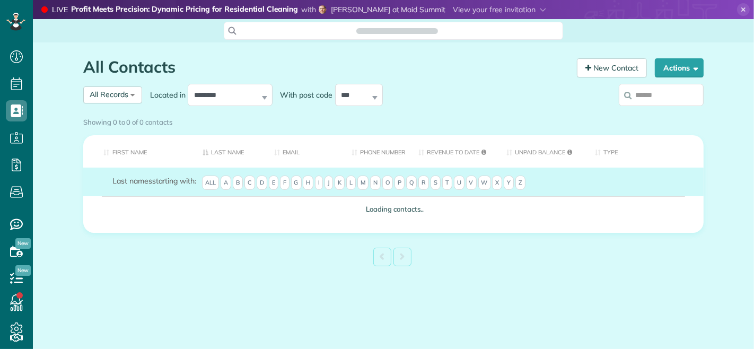
click at [645, 94] on input "search" at bounding box center [661, 95] width 85 height 22
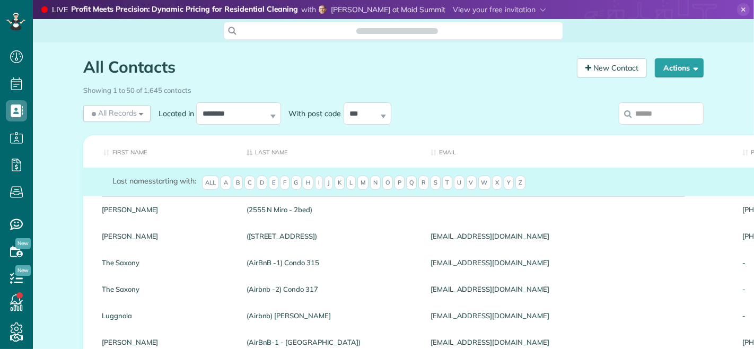
scroll to position [4, 4]
click at [643, 113] on input "search" at bounding box center [661, 113] width 85 height 22
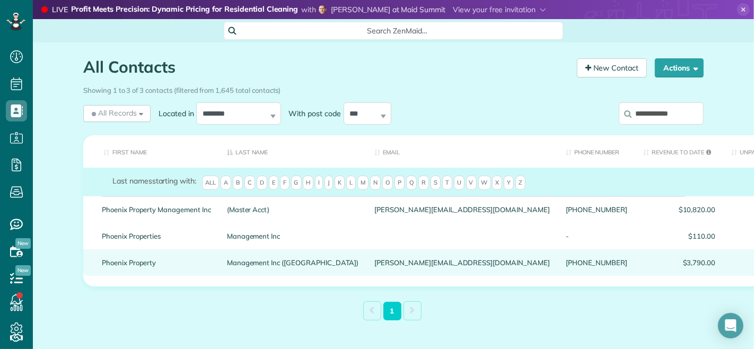
type input "**********"
click at [277, 263] on link "Management Inc (East Monterey Ct)" at bounding box center [293, 262] width 132 height 7
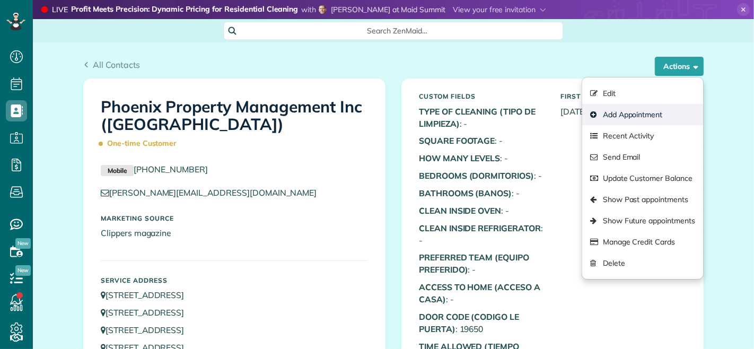
scroll to position [4, 4]
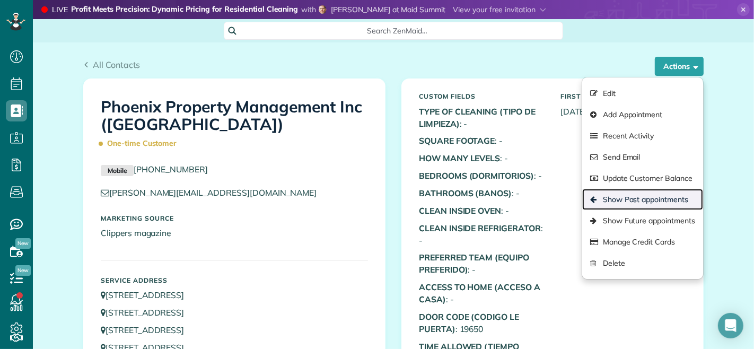
click at [617, 201] on link "Show Past appointments" at bounding box center [642, 199] width 121 height 21
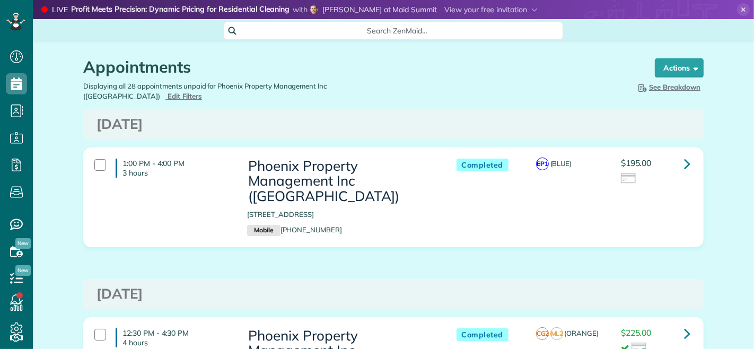
scroll to position [4, 4]
click at [684, 162] on icon at bounding box center [687, 163] width 6 height 19
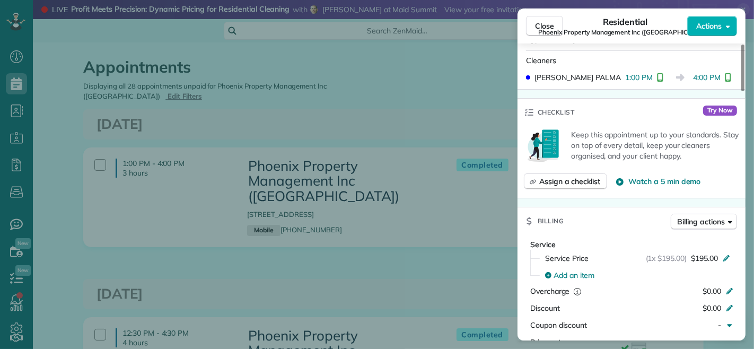
scroll to position [294, 0]
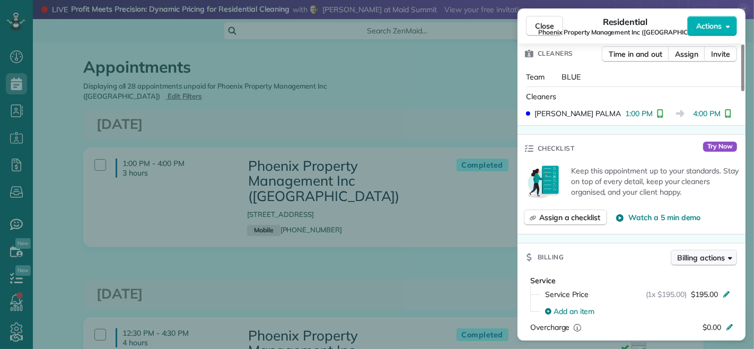
click at [693, 252] on span "Billing actions" at bounding box center [701, 257] width 47 height 11
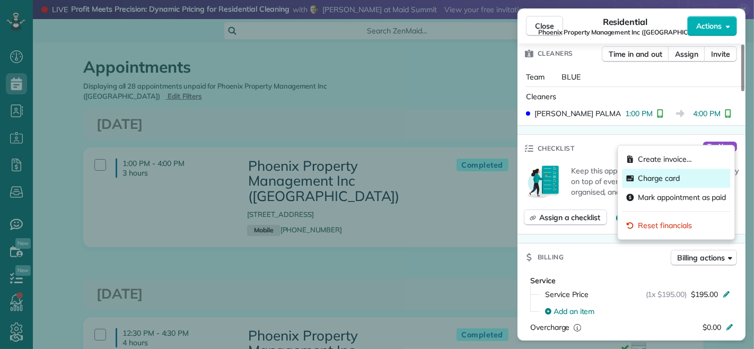
click at [658, 182] on span "Charge card" at bounding box center [659, 178] width 42 height 11
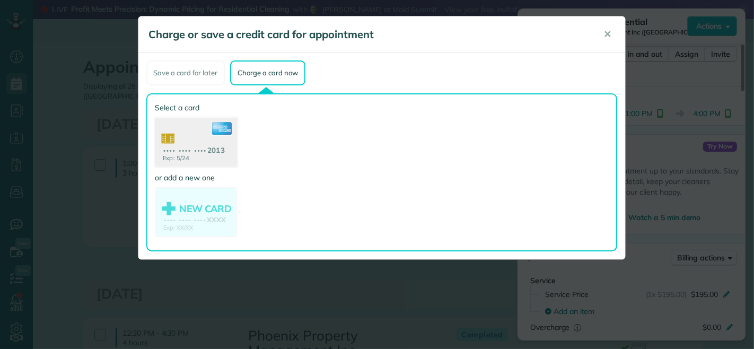
click at [192, 138] on use at bounding box center [196, 143] width 82 height 51
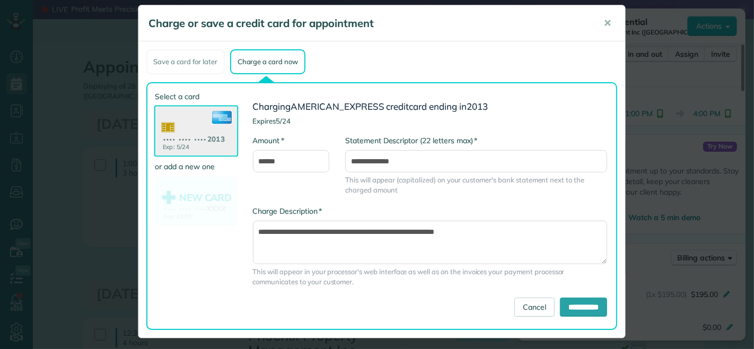
scroll to position [14, 0]
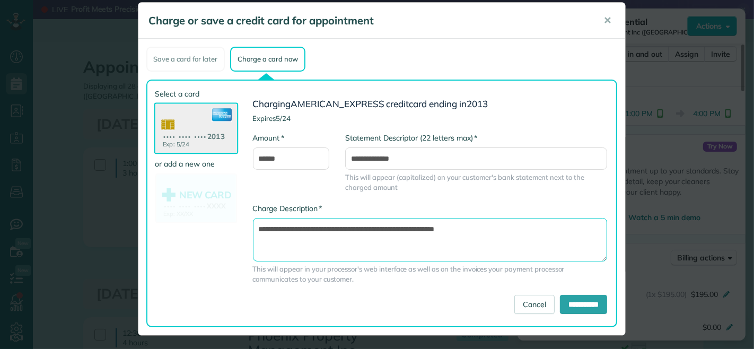
click at [388, 226] on textarea "**********" at bounding box center [430, 239] width 354 height 43
drag, startPoint x: 402, startPoint y: 230, endPoint x: 395, endPoint y: 229, distance: 6.4
click at [395, 229] on textarea "**********" at bounding box center [430, 239] width 354 height 43
type textarea "**********"
drag, startPoint x: 434, startPoint y: 19, endPoint x: 439, endPoint y: 27, distance: 9.6
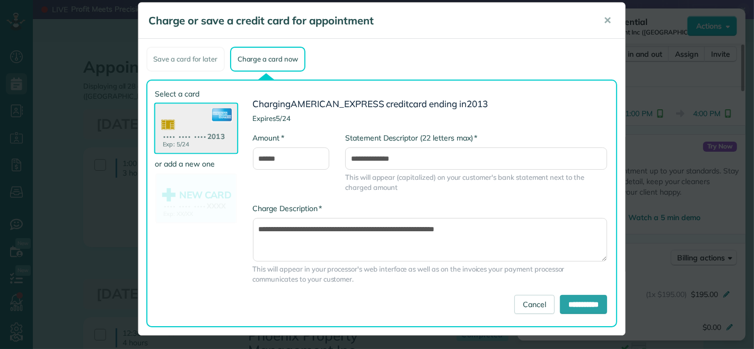
click at [439, 27] on h5 "Charge or save a credit card for appointment" at bounding box center [369, 20] width 440 height 15
click at [562, 304] on input "**********" at bounding box center [583, 304] width 47 height 19
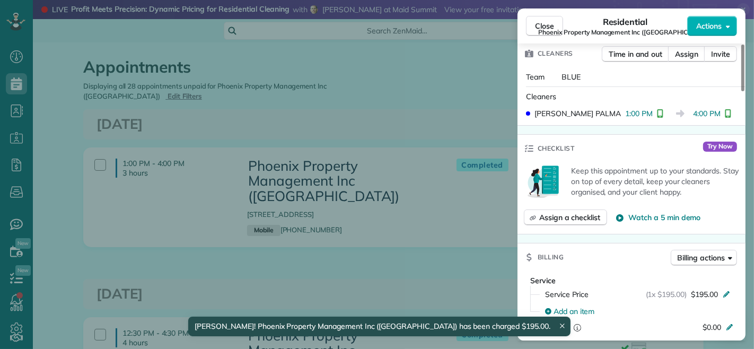
click at [560, 328] on icon at bounding box center [562, 326] width 4 height 4
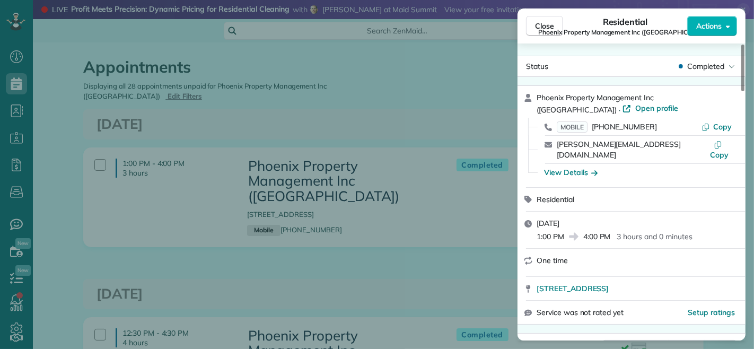
scroll to position [0, 0]
drag, startPoint x: 541, startPoint y: 24, endPoint x: 580, endPoint y: 36, distance: 40.9
click at [541, 24] on span "Close" at bounding box center [544, 26] width 19 height 11
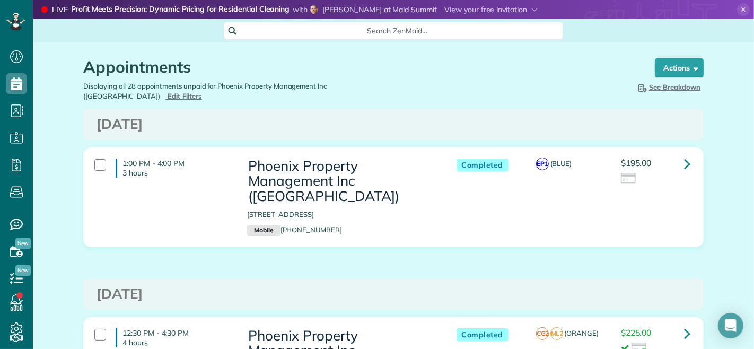
click at [737, 8] on icon at bounding box center [743, 9] width 13 height 13
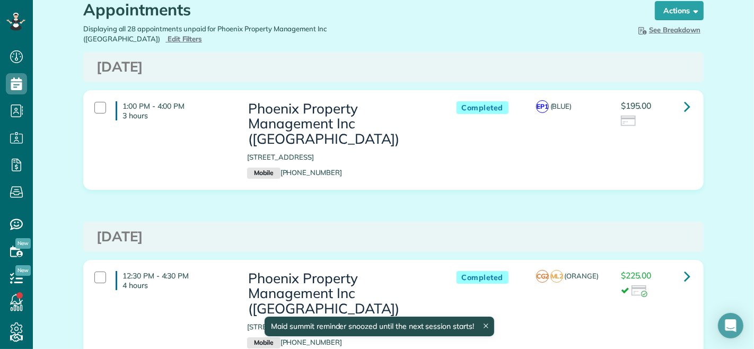
scroll to position [59, 0]
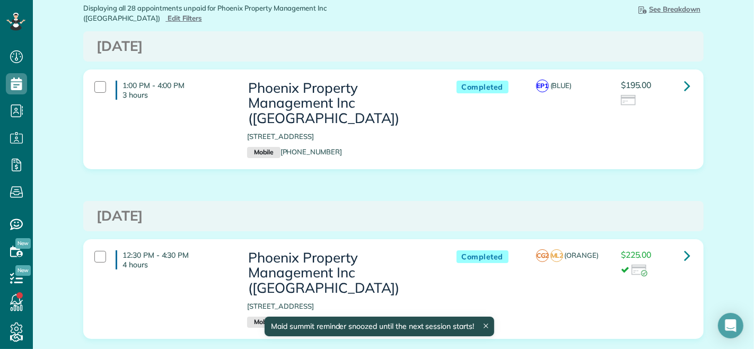
click at [489, 328] on div "Maid summit reminder snoozed until the next session starts!" at bounding box center [380, 326] width 230 height 20
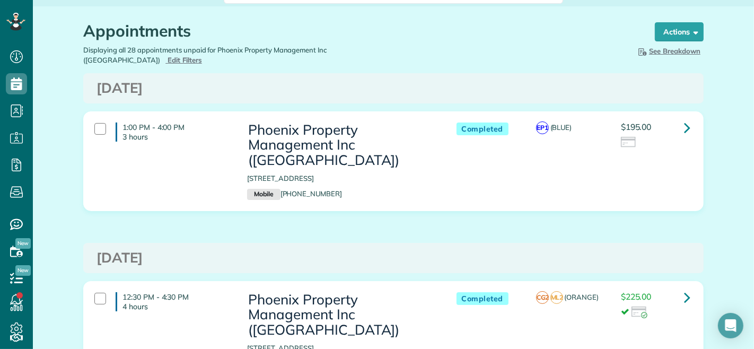
scroll to position [0, 0]
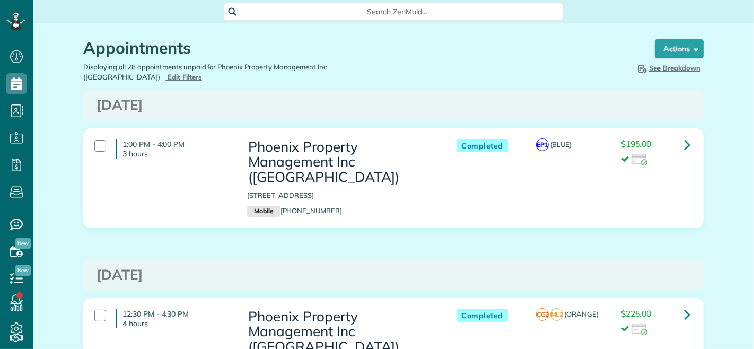
scroll to position [4, 4]
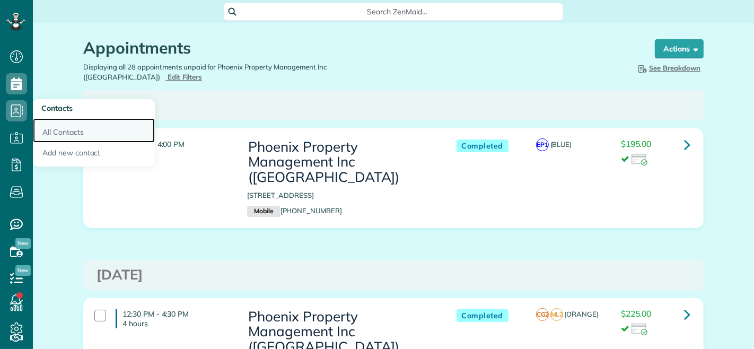
click at [57, 138] on link "All Contacts" at bounding box center [94, 130] width 122 height 24
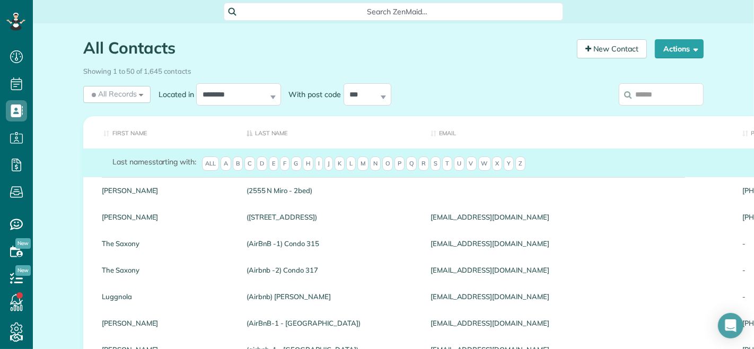
scroll to position [4, 4]
click at [663, 97] on input "search" at bounding box center [661, 94] width 85 height 22
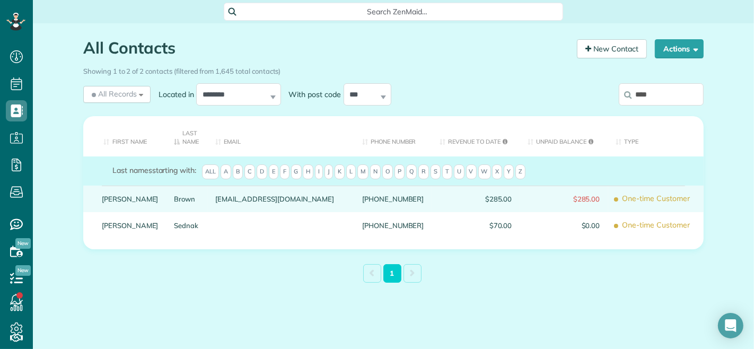
type input "****"
click at [174, 200] on link "Brown" at bounding box center [186, 198] width 25 height 7
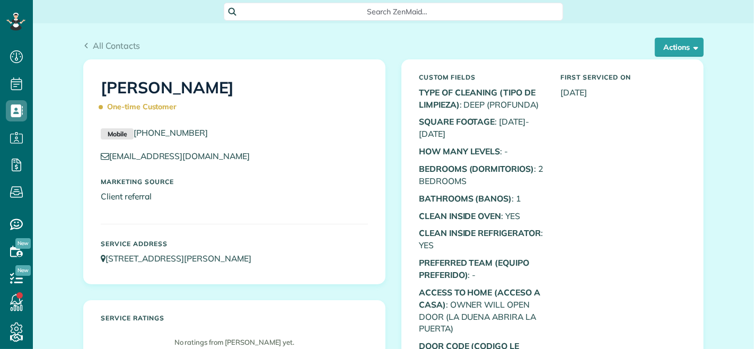
scroll to position [4, 4]
click at [131, 136] on p "Mobile [PHONE_NUMBER]" at bounding box center [234, 133] width 267 height 13
click at [250, 130] on p "Mobile [PHONE_NUMBER]" at bounding box center [234, 133] width 267 height 13
click at [675, 46] on button "Actions" at bounding box center [679, 47] width 49 height 19
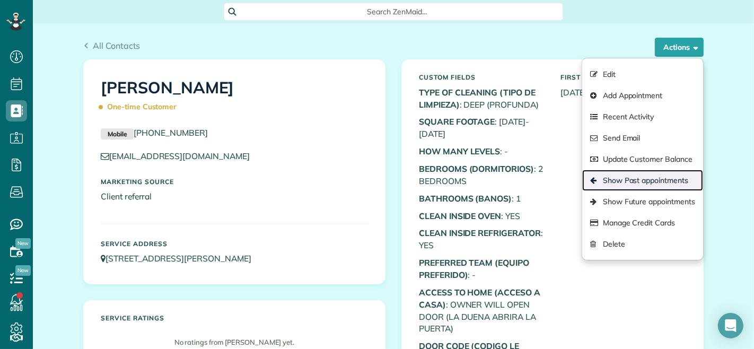
click at [614, 181] on link "Show Past appointments" at bounding box center [642, 180] width 121 height 21
